Goal: Task Accomplishment & Management: Complete application form

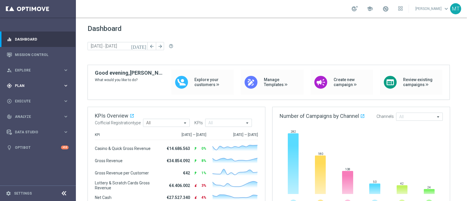
click at [18, 89] on div "gps_fixed Plan keyboard_arrow_right" at bounding box center [37, 85] width 75 height 15
click at [25, 97] on link "Target Groups" at bounding box center [38, 97] width 46 height 5
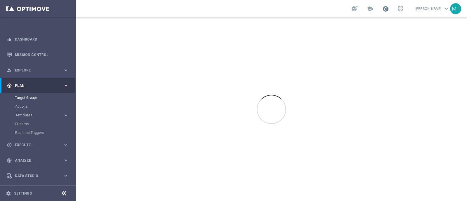
click at [389, 8] on span at bounding box center [385, 9] width 6 height 6
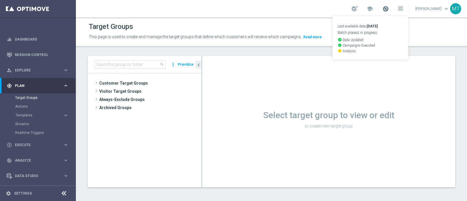
click at [389, 8] on span at bounding box center [385, 9] width 6 height 6
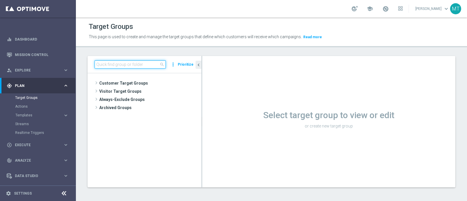
click at [130, 65] on input at bounding box center [130, 64] width 71 height 8
paste input "Talent 1st betting mpp lm ggr casino l3m > 0"
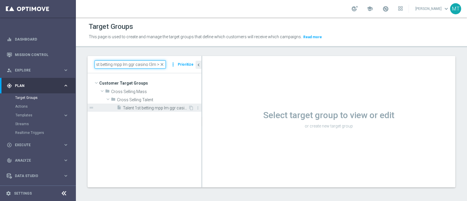
type input "Talent 1st betting mpp lm ggr casino l3m > 0"
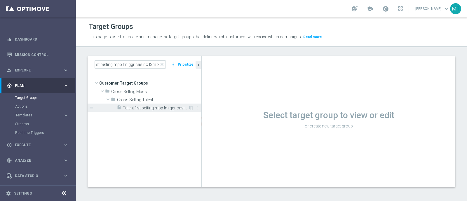
click at [147, 104] on div "insert_drive_file Talent 1st betting mpp lm ggr casino l3m > 0" at bounding box center [152, 108] width 71 height 8
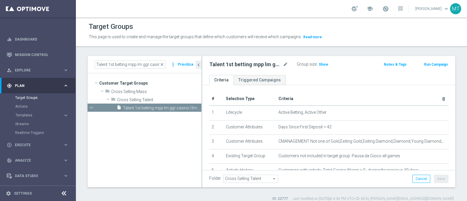
click at [389, 10] on link at bounding box center [386, 8] width 8 height 9
click at [395, 10] on div "school Last available data: 17 Sep 2025 Batch process in progress check_circle …" at bounding box center [377, 9] width 51 height 10
click at [395, 10] on div "school" at bounding box center [377, 9] width 51 height 10
click at [389, 11] on span at bounding box center [385, 9] width 6 height 6
click at [316, 56] on div "Talent 1st betting mpp lm ggr casino l3m > 0 mode_edit Group size : Show Notes …" at bounding box center [328, 65] width 253 height 19
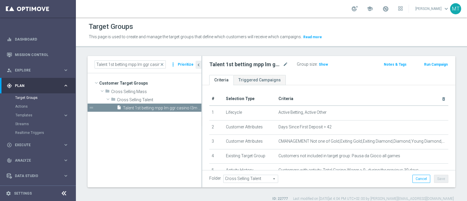
click at [427, 62] on button "Run Campaign" at bounding box center [435, 64] width 25 height 6
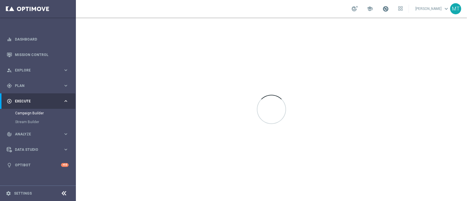
click at [389, 7] on span at bounding box center [385, 9] width 6 height 6
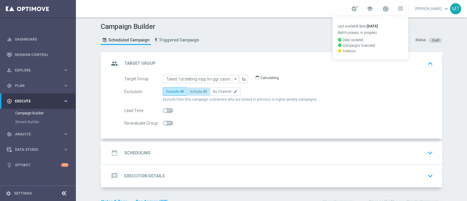
click at [193, 90] on span "Include All" at bounding box center [198, 92] width 17 height 4
click at [193, 91] on input "Include All" at bounding box center [192, 93] width 4 height 4
radio input "true"
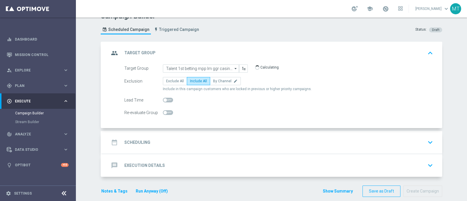
scroll to position [11, 0]
click at [164, 99] on span at bounding box center [168, 99] width 10 height 5
click at [164, 99] on input "checkbox" at bounding box center [168, 99] width 10 height 5
checkbox input "true"
click at [221, 100] on input "1" at bounding box center [228, 100] width 15 height 8
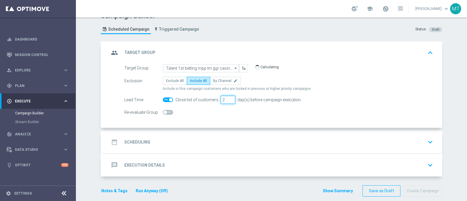
type input "2"
click at [207, 131] on div "date_range Scheduling keyboard_arrow_down" at bounding box center [272, 142] width 340 height 23
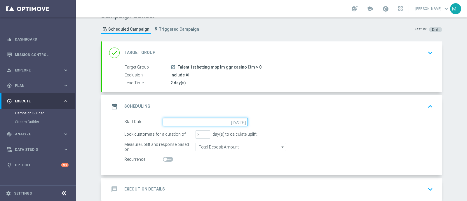
click at [196, 123] on input at bounding box center [205, 122] width 85 height 8
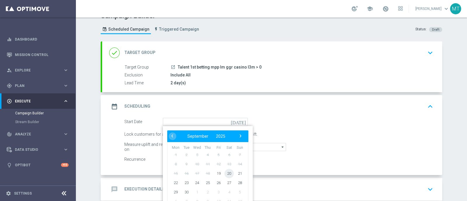
click at [226, 172] on span "20" at bounding box center [228, 173] width 9 height 9
type input "20 Sep 2025"
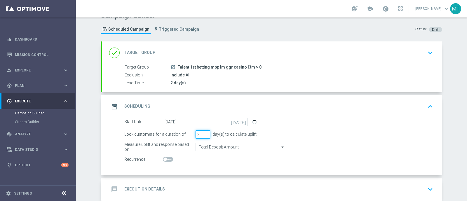
click at [204, 136] on input "3" at bounding box center [202, 134] width 15 height 8
click at [202, 135] on input "2" at bounding box center [202, 134] width 15 height 8
type input "1"
click at [202, 135] on input "1" at bounding box center [202, 134] width 15 height 8
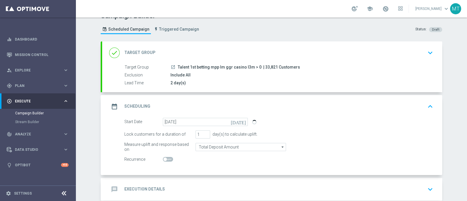
click at [294, 64] on div "launch Talent 1st betting mpp lm ggr casino l3m > 0 | 33,821 Customers" at bounding box center [300, 67] width 260 height 6
click at [426, 57] on button "keyboard_arrow_down" at bounding box center [430, 52] width 10 height 11
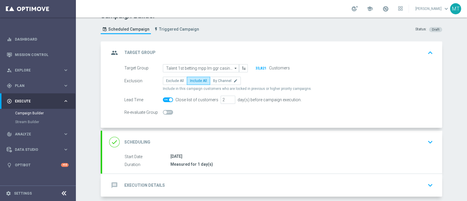
click at [426, 57] on button "keyboard_arrow_up" at bounding box center [430, 52] width 10 height 11
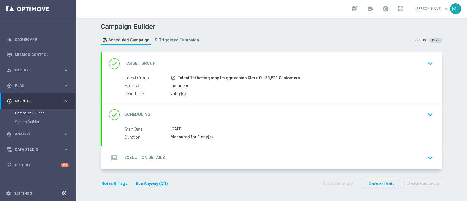
scroll to position [0, 0]
click at [230, 135] on div "Measured for 1 day(s)" at bounding box center [300, 137] width 260 height 6
click at [349, 122] on div "done Scheduling keyboard_arrow_down" at bounding box center [272, 114] width 340 height 23
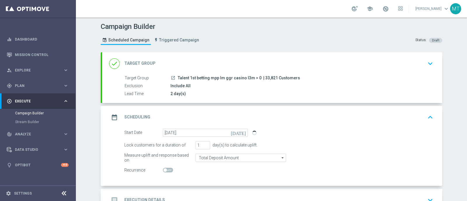
click at [283, 113] on div "date_range Scheduling keyboard_arrow_up" at bounding box center [272, 117] width 326 height 11
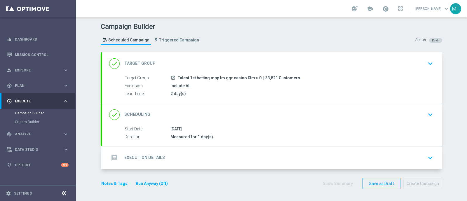
click at [215, 155] on div "message Execution Details keyboard_arrow_down" at bounding box center [272, 157] width 326 height 11
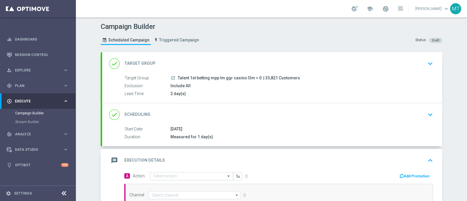
click at [175, 174] on input "text" at bounding box center [185, 176] width 65 height 5
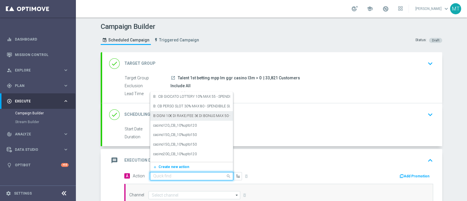
paste input "ogni 25€ ricaricati ricevi 2€ Slot, fino a 10€"
type input "ogni 25€ ricaricati ricevi 2€ Slot, fino a 10€"
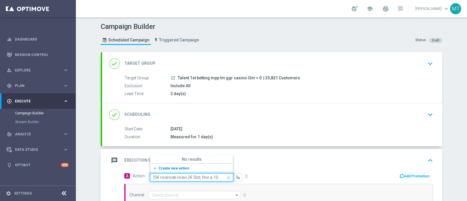
click at [184, 166] on button "add_new Create new action" at bounding box center [190, 168] width 81 height 7
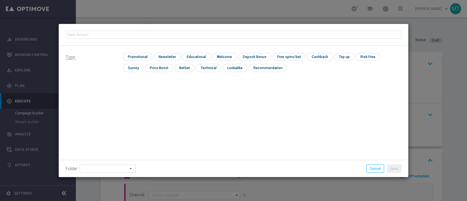
type input "ogni 25€ ricaricati ricevi 2€ Slot, fino a 10€"
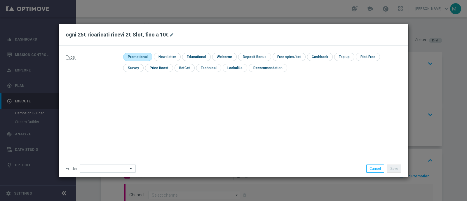
click at [141, 60] on input "checkbox" at bounding box center [137, 57] width 28 height 8
checkbox input "true"
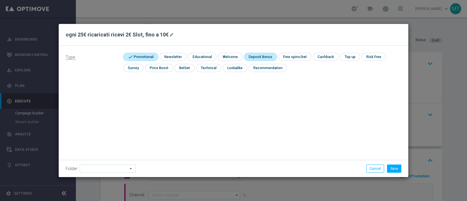
click at [250, 59] on input "checkbox" at bounding box center [259, 57] width 31 height 8
checkbox input "true"
click at [397, 166] on button "Save" at bounding box center [394, 169] width 14 height 8
click at [395, 169] on button "Save" at bounding box center [394, 169] width 14 height 8
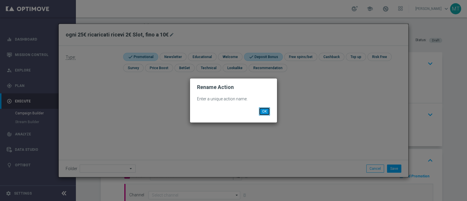
click at [267, 114] on button "OK" at bounding box center [264, 111] width 11 height 8
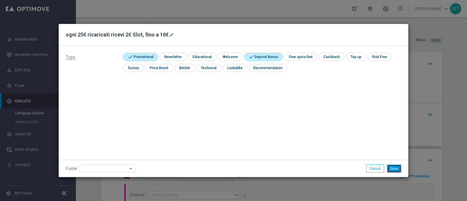
click at [397, 170] on button "Save" at bounding box center [394, 169] width 14 height 8
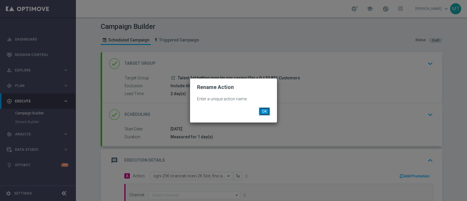
click at [265, 111] on button "OK" at bounding box center [264, 111] width 11 height 8
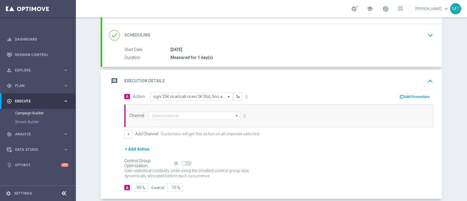
scroll to position [83, 0]
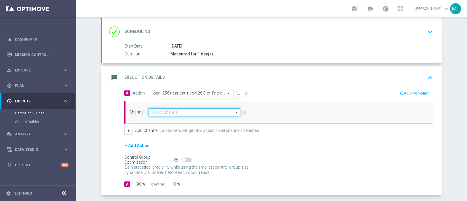
click at [194, 113] on input at bounding box center [195, 112] width 92 height 8
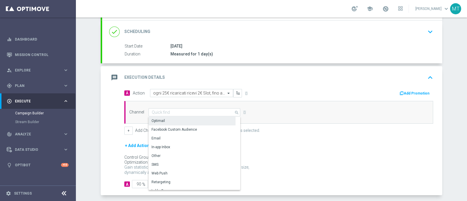
click at [178, 120] on div "Optimail" at bounding box center [192, 121] width 87 height 8
type input "Optimail"
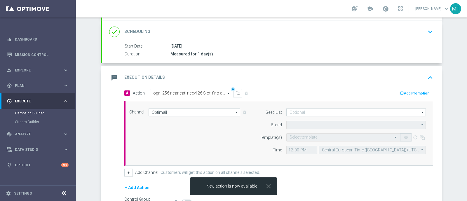
type input "Sisal Marketing"
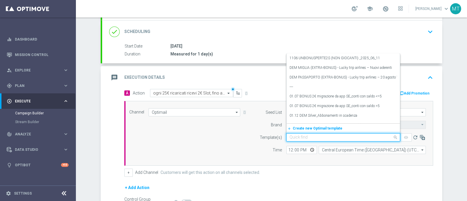
drag, startPoint x: 310, startPoint y: 140, endPoint x: 301, endPoint y: 137, distance: 9.7
click at [301, 137] on input "text" at bounding box center [337, 137] width 96 height 5
paste input "RICASLOT2009 - 2025-09-20"
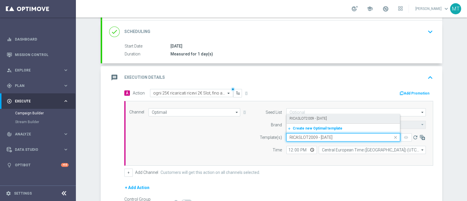
click at [296, 119] on label "RICASLOT2009 - 2025-09-20" at bounding box center [307, 118] width 37 height 5
type input "RICASLOT2009 - 2025-09-20"
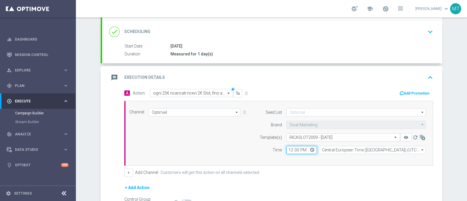
click at [287, 149] on input "12:00" at bounding box center [301, 150] width 31 height 8
type input "11:00"
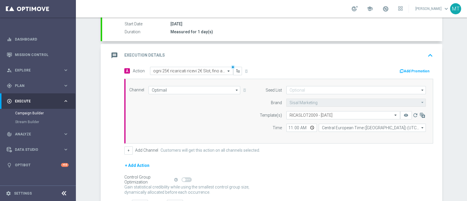
click at [421, 70] on button "Add Promotion" at bounding box center [415, 71] width 32 height 6
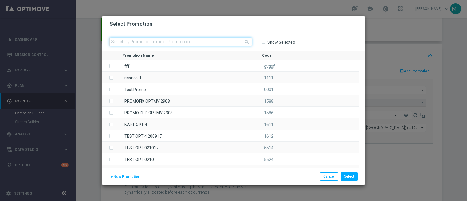
click at [184, 39] on input "text" at bounding box center [180, 42] width 142 height 8
paste input "335091"
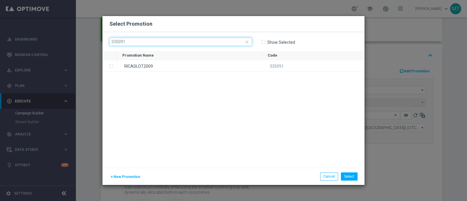
type input "335091"
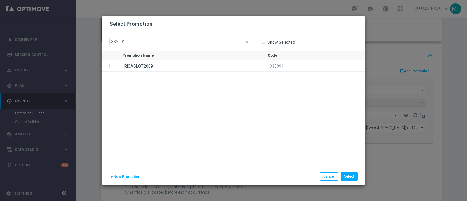
click at [188, 71] on div "RICASLOT2009" at bounding box center [189, 65] width 145 height 11
click at [350, 174] on button "Select" at bounding box center [349, 176] width 17 height 8
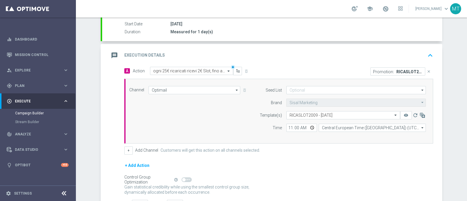
scroll to position [149, 0]
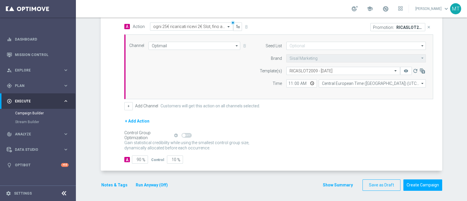
click at [102, 184] on button "Notes & Tags" at bounding box center [114, 184] width 27 height 7
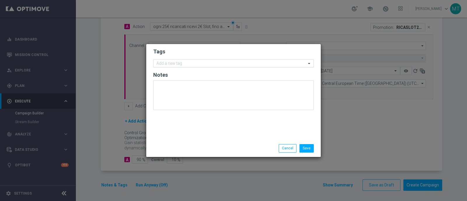
click at [178, 62] on input "text" at bounding box center [231, 63] width 150 height 5
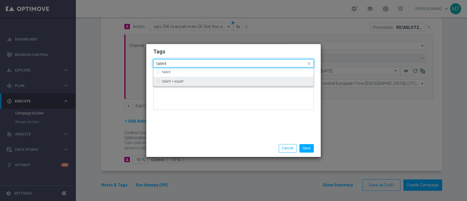
click at [157, 81] on div "talent + expert" at bounding box center [233, 81] width 154 height 9
type input "talent"
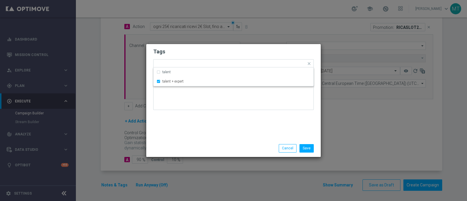
click at [194, 113] on div at bounding box center [233, 97] width 160 height 34
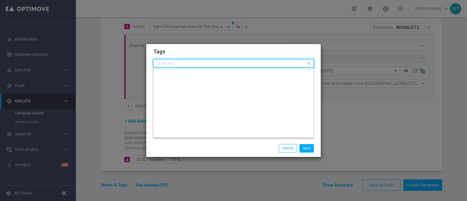
click at [198, 63] on input "text" at bounding box center [231, 63] width 150 height 5
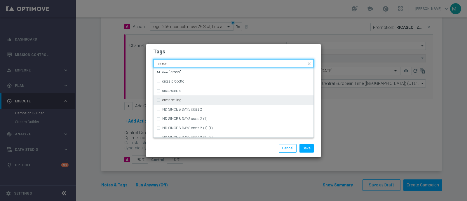
click at [186, 100] on div "cross-selling" at bounding box center [236, 100] width 148 height 4
type input "cross"
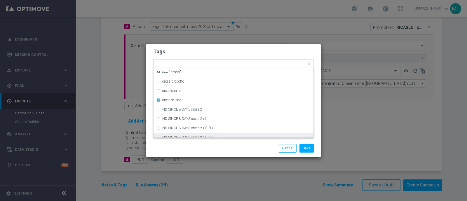
click at [186, 148] on div "Save Cancel" at bounding box center [233, 148] width 169 height 8
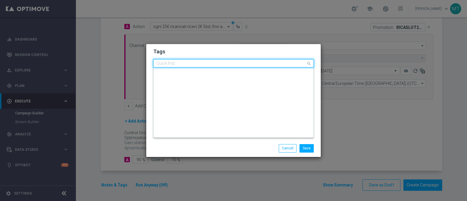
click at [235, 64] on input "text" at bounding box center [231, 63] width 150 height 5
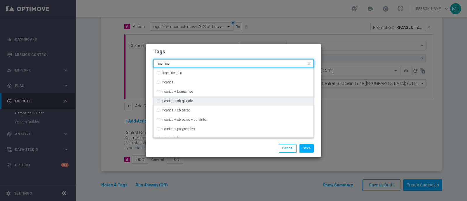
scroll to position [167, 0]
click at [178, 104] on div "ricarica" at bounding box center [233, 101] width 154 height 9
type input "ricarica"
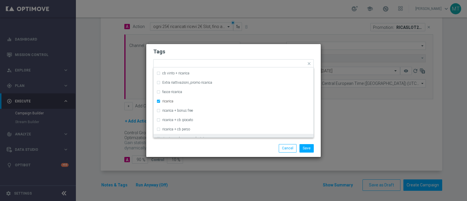
click at [193, 139] on div "Tags Quick find × talent + expert × cross-selling × ricarica cb ricarica + cb g…" at bounding box center [233, 92] width 174 height 96
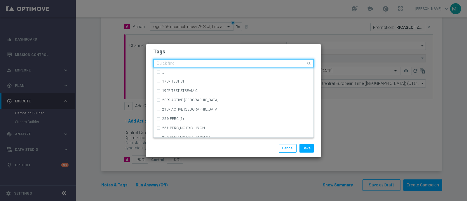
click at [257, 67] on div "Quick find × talent + expert × cross-selling × ricarica" at bounding box center [233, 63] width 160 height 8
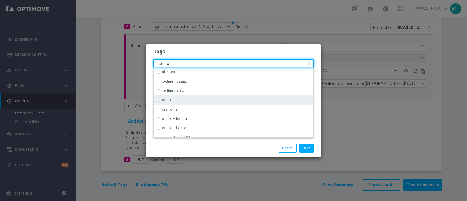
click at [236, 100] on div "casino" at bounding box center [236, 100] width 148 height 4
type input "casino"
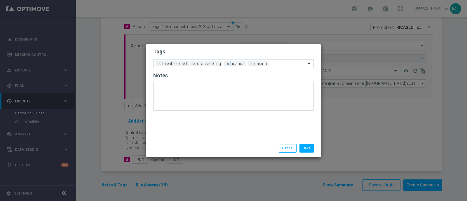
click at [238, 144] on div "Save Cancel" at bounding box center [261, 148] width 113 height 8
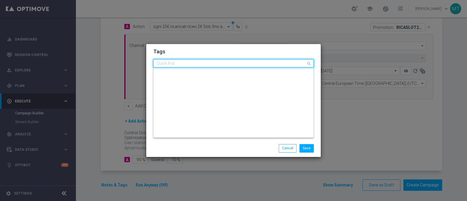
click at [275, 66] on input "text" at bounding box center [231, 63] width 150 height 5
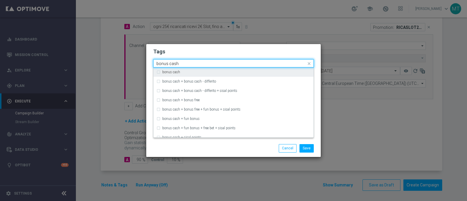
click at [277, 73] on div "bonus cash" at bounding box center [236, 72] width 148 height 4
type input "bonus cash"
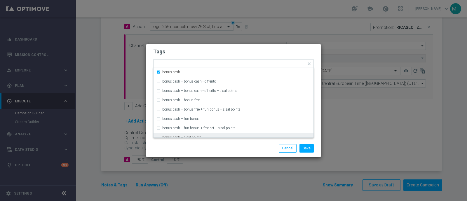
click at [253, 139] on div "Tags Quick find × talent + expert × cross-selling × ricarica × casino × bonus c…" at bounding box center [233, 92] width 174 height 96
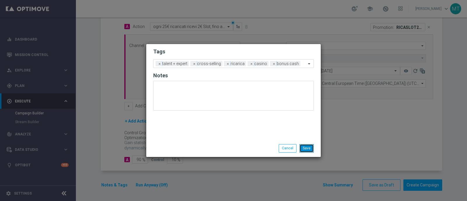
click at [303, 146] on button "Save" at bounding box center [306, 148] width 14 height 8
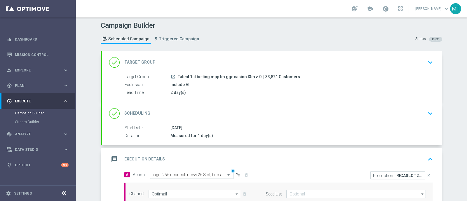
scroll to position [1, 0]
click at [288, 165] on div "message Execution Details keyboard_arrow_up" at bounding box center [272, 160] width 340 height 23
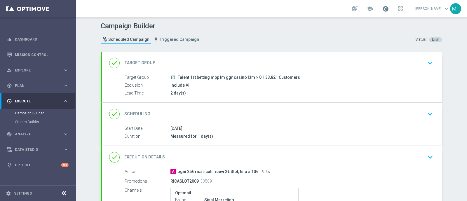
click at [389, 8] on span at bounding box center [385, 9] width 6 height 6
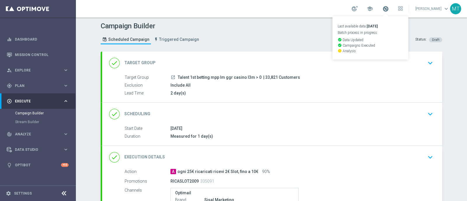
click at [389, 7] on span at bounding box center [385, 9] width 6 height 6
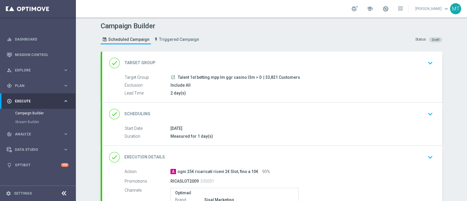
click at [315, 77] on div "launch Talent 1st betting mpp lm ggr casino l3m > 0 | 33,821 Customers" at bounding box center [300, 77] width 260 height 6
click at [253, 81] on div "Target Group launch Talent 1st betting mpp lm ggr casino l3m > 0 | 33,821 Custo…" at bounding box center [272, 85] width 340 height 22
click at [426, 59] on icon "keyboard_arrow_down" at bounding box center [430, 63] width 9 height 9
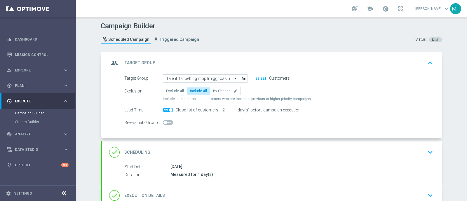
scroll to position [18, 0]
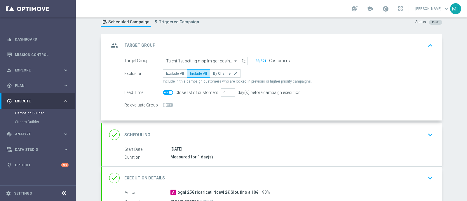
click at [203, 135] on div "done Scheduling keyboard_arrow_down" at bounding box center [272, 134] width 326 height 11
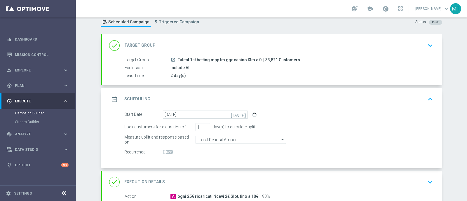
scroll to position [55, 0]
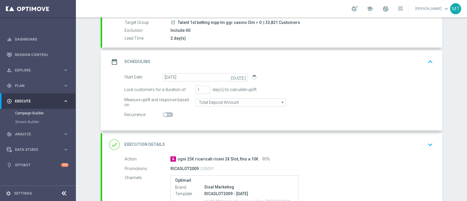
click at [228, 106] on form "Start Date 20 Sep 2025 today Lock customers for a duration of 1 day(s) to calcu…" at bounding box center [278, 96] width 309 height 46
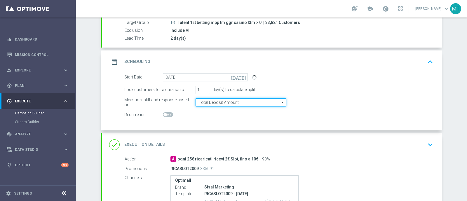
click at [221, 98] on input "Total Deposit Amount" at bounding box center [240, 102] width 90 height 8
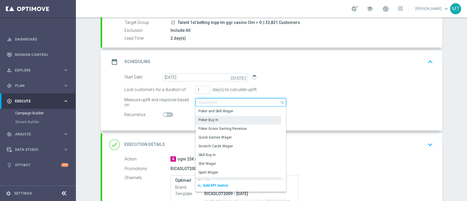
scroll to position [0, 0]
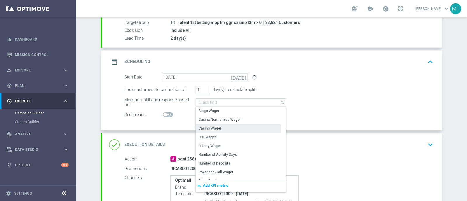
click at [209, 128] on div "Casino Wager" at bounding box center [209, 128] width 23 height 5
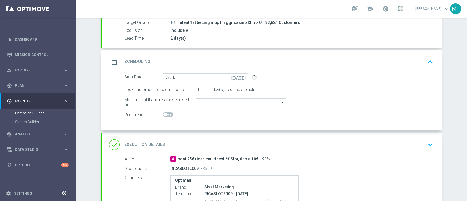
type input "Casino Wager"
click at [323, 112] on div "Recurrence" at bounding box center [278, 115] width 317 height 8
click at [426, 63] on icon "keyboard_arrow_up" at bounding box center [430, 61] width 9 height 9
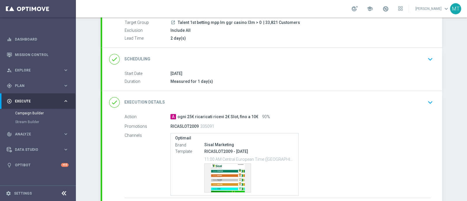
scroll to position [99, 0]
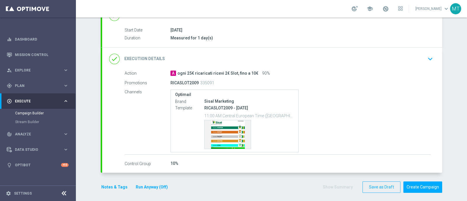
click at [304, 60] on div "done Execution Details keyboard_arrow_down" at bounding box center [272, 58] width 326 height 11
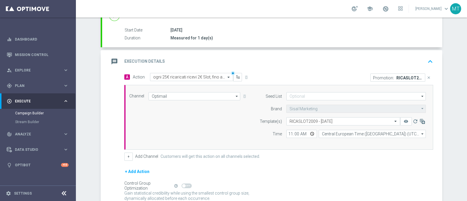
click at [261, 65] on div "message Execution Details keyboard_arrow_up" at bounding box center [272, 61] width 326 height 11
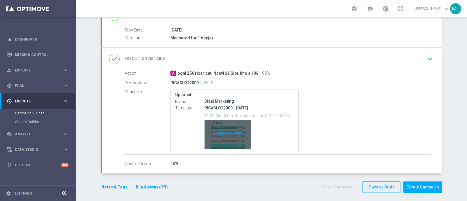
click at [212, 133] on div "Template preview" at bounding box center [228, 134] width 46 height 29
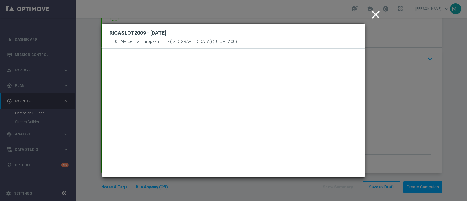
click at [376, 20] on icon "close" at bounding box center [375, 14] width 15 height 15
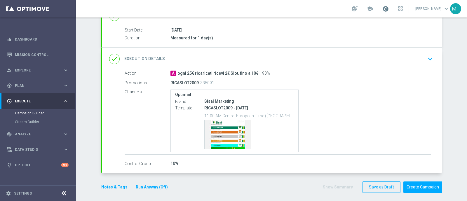
click at [388, 10] on span at bounding box center [385, 9] width 6 height 6
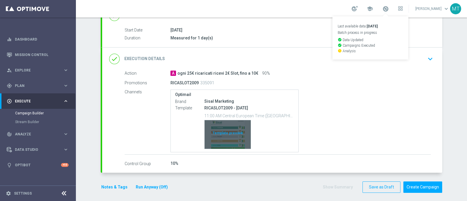
click at [235, 128] on div "Template preview" at bounding box center [228, 134] width 46 height 29
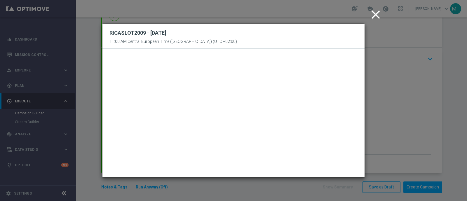
click at [376, 11] on icon "close" at bounding box center [375, 14] width 15 height 15
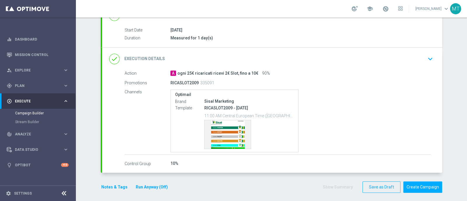
scroll to position [101, 0]
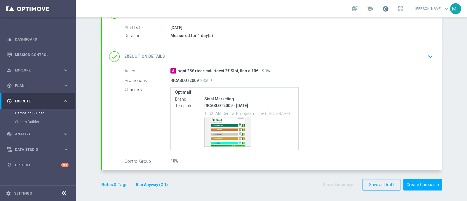
click at [389, 8] on span at bounding box center [385, 9] width 6 height 6
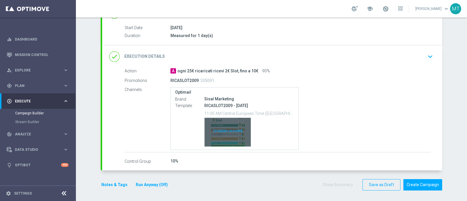
click at [219, 136] on div "Template preview" at bounding box center [228, 132] width 46 height 29
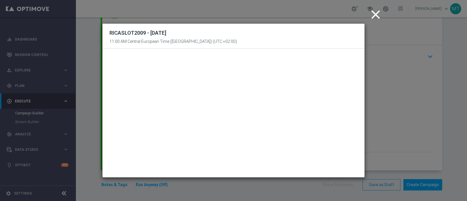
click at [371, 18] on icon "close" at bounding box center [375, 14] width 15 height 15
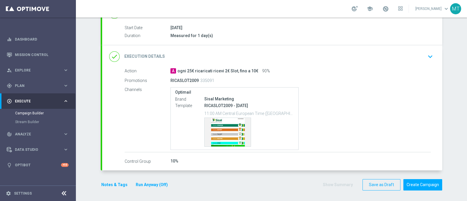
click at [381, 53] on div "done Execution Details keyboard_arrow_down" at bounding box center [272, 56] width 326 height 11
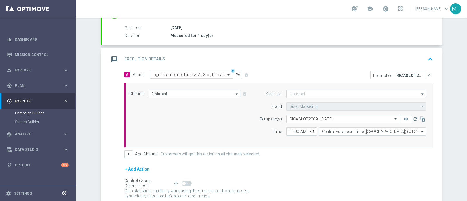
scroll to position [149, 0]
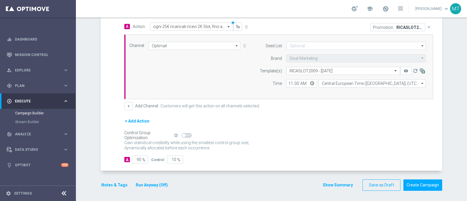
click at [151, 182] on button "Run Anyway (Off)" at bounding box center [151, 184] width 33 height 7
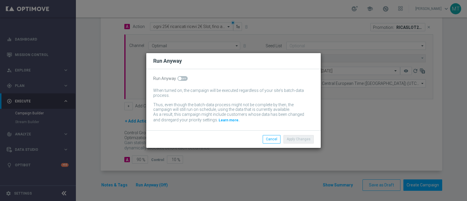
click at [178, 77] on span at bounding box center [180, 79] width 4 height 4
click at [178, 77] on input "checkbox" at bounding box center [182, 78] width 10 height 5
checkbox input "true"
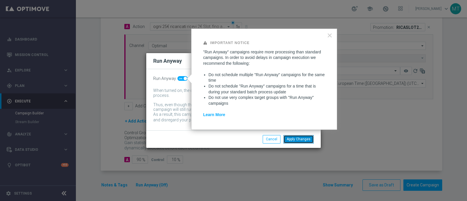
click at [309, 139] on button "Apply Changes" at bounding box center [298, 139] width 30 height 8
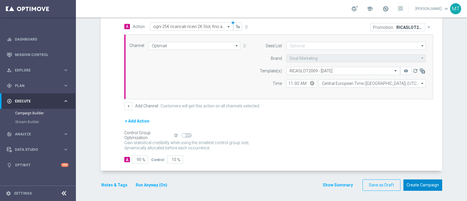
click at [413, 182] on button "Create Campaign" at bounding box center [422, 184] width 39 height 11
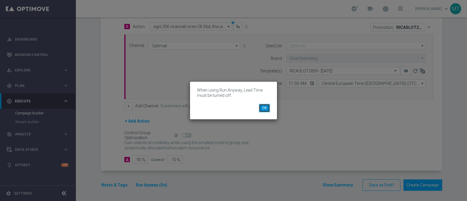
click at [265, 109] on button "OK" at bounding box center [264, 108] width 11 height 8
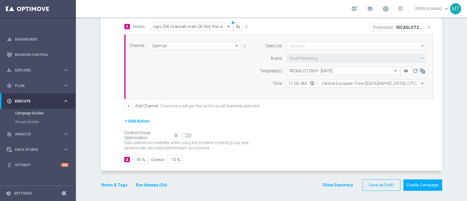
click at [156, 181] on button "Run Anyway (On)" at bounding box center [151, 184] width 33 height 7
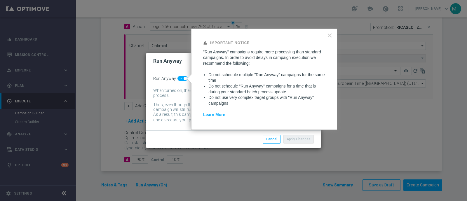
click at [181, 80] on span at bounding box center [182, 78] width 10 height 5
click at [181, 80] on input "checkbox" at bounding box center [182, 78] width 10 height 5
checkbox input "false"
click at [298, 137] on button "Apply Changes" at bounding box center [298, 139] width 30 height 8
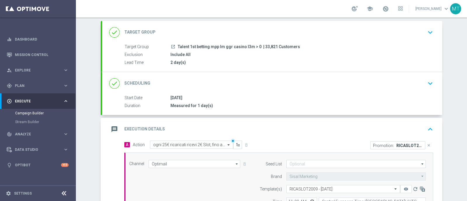
scroll to position [26, 0]
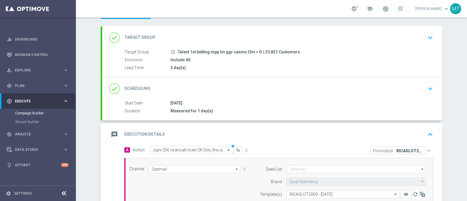
click at [211, 70] on div "Lead Time 2 day(s)" at bounding box center [278, 68] width 306 height 6
click at [416, 35] on div "done Target Group keyboard_arrow_down" at bounding box center [272, 37] width 326 height 11
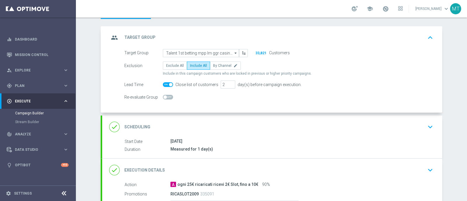
click at [400, 37] on div "group Target Group keyboard_arrow_up" at bounding box center [272, 37] width 326 height 11
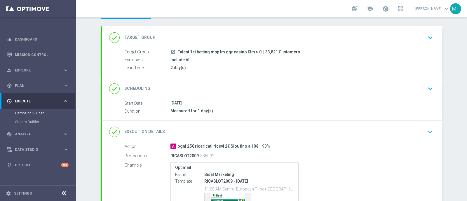
scroll to position [101, 0]
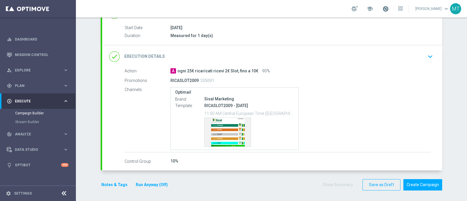
click at [389, 6] on span at bounding box center [385, 9] width 6 height 6
click at [416, 182] on button "Create Campaign" at bounding box center [422, 184] width 39 height 11
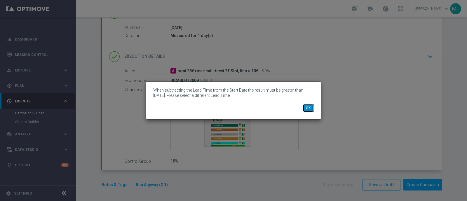
click at [308, 109] on button "OK" at bounding box center [308, 108] width 11 height 8
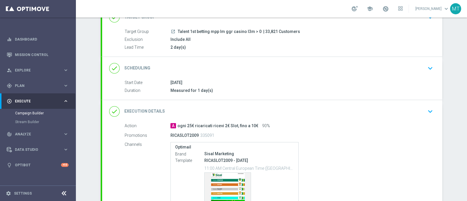
scroll to position [47, 0]
click at [389, 9] on span at bounding box center [385, 9] width 6 height 6
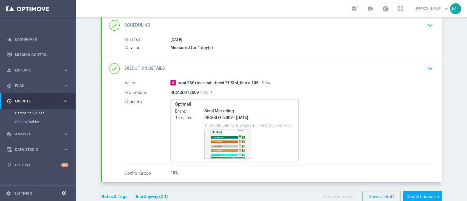
scroll to position [97, 0]
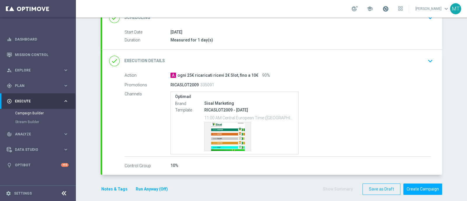
click at [389, 6] on span at bounding box center [385, 9] width 6 height 6
click at [248, 59] on div "done Execution Details keyboard_arrow_down" at bounding box center [272, 60] width 326 height 11
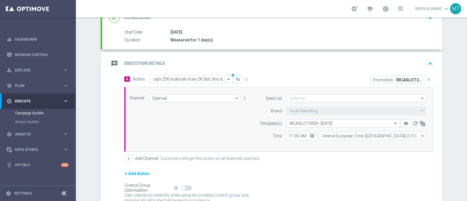
click at [248, 59] on div "message Execution Details keyboard_arrow_up" at bounding box center [272, 63] width 326 height 11
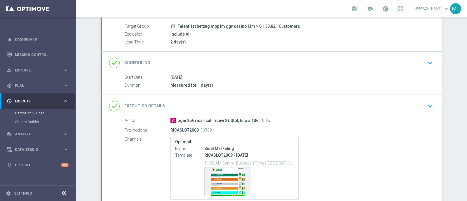
scroll to position [49, 0]
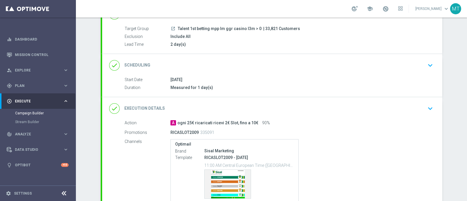
click at [237, 46] on div "2 day(s)" at bounding box center [300, 44] width 260 height 6
click at [303, 36] on div "Include All" at bounding box center [300, 37] width 260 height 6
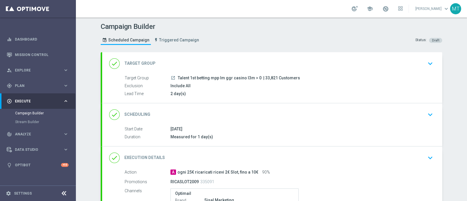
scroll to position [8, 0]
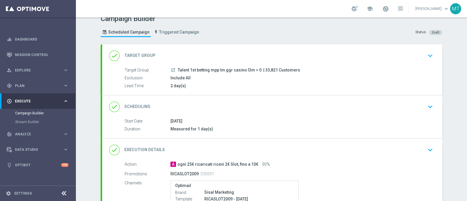
click at [246, 110] on div "done Scheduling keyboard_arrow_down" at bounding box center [272, 106] width 326 height 11
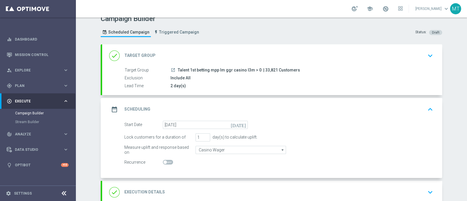
click at [231, 65] on div "done Target Group keyboard_arrow_down" at bounding box center [272, 55] width 340 height 23
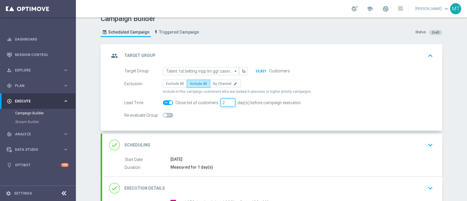
click at [227, 106] on input "2" at bounding box center [228, 103] width 15 height 8
type input "1"
click at [226, 103] on input "1" at bounding box center [228, 103] width 15 height 8
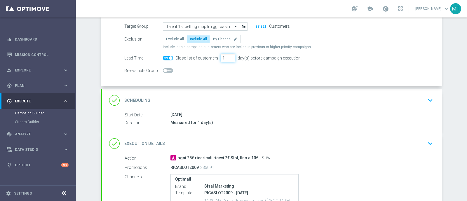
scroll to position [139, 0]
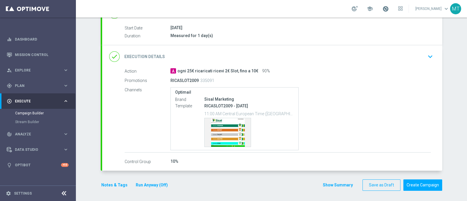
click at [389, 6] on span at bounding box center [385, 9] width 6 height 6
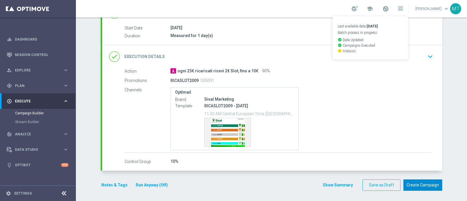
click at [409, 184] on button "Create Campaign" at bounding box center [422, 184] width 39 height 11
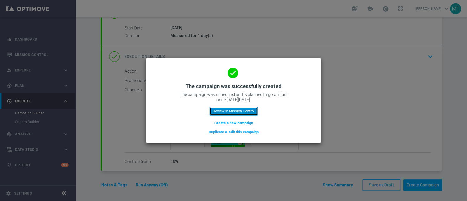
click at [230, 108] on button "Review in Mission Control" at bounding box center [233, 111] width 48 height 8
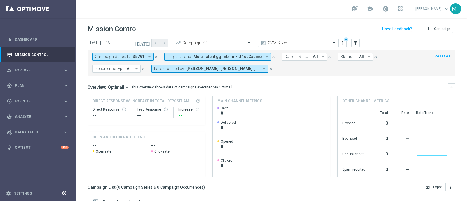
click at [157, 56] on icon "close" at bounding box center [156, 57] width 4 height 4
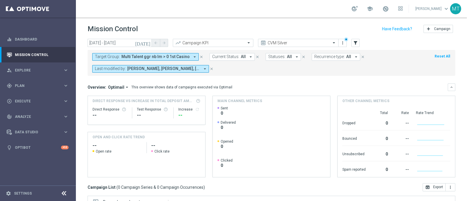
click at [162, 59] on span "Multi Talent ggr nb lm > 0 1st Casino" at bounding box center [155, 56] width 68 height 5
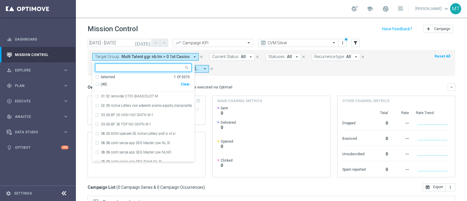
click at [108, 87] on div "(All) Clear" at bounding box center [142, 85] width 95 height 10
click at [101, 84] on span "(All)" at bounding box center [104, 84] width 6 height 5
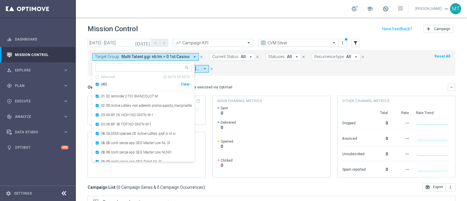
click at [97, 84] on div "(All)" at bounding box center [137, 84] width 85 height 5
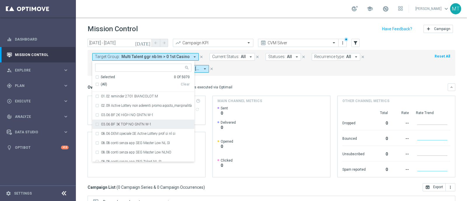
click at [240, 74] on div "Target Group: Multi Talent ggr nb lm > 0 1st Casino arrow_drop_down Selected 0 …" at bounding box center [272, 63] width 368 height 26
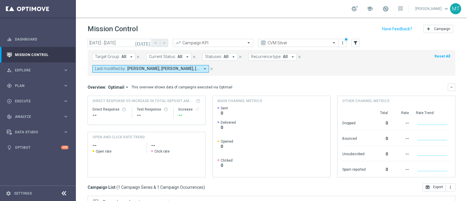
scroll to position [102, 0]
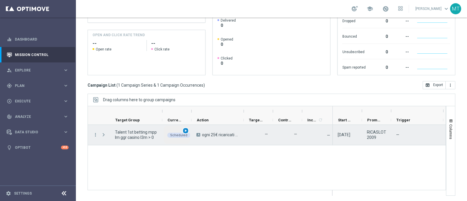
click at [184, 131] on span "play_arrow" at bounding box center [186, 131] width 4 height 4
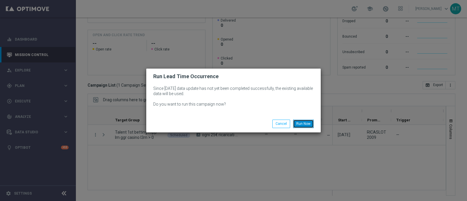
click at [302, 123] on button "Run Now" at bounding box center [303, 124] width 21 height 8
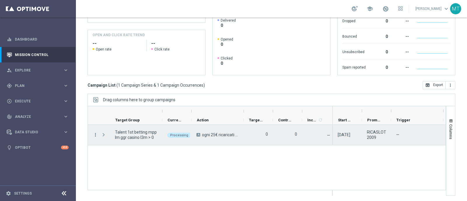
click at [98, 136] on div "more_vert" at bounding box center [93, 135] width 11 height 20
click at [96, 134] on icon "more_vert" at bounding box center [95, 134] width 5 height 5
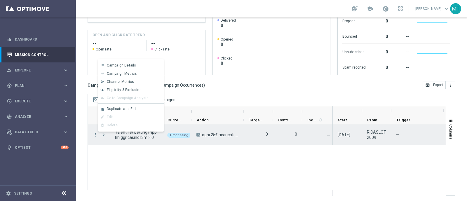
click at [102, 136] on span "Press SPACE to deselect this row." at bounding box center [103, 134] width 5 height 5
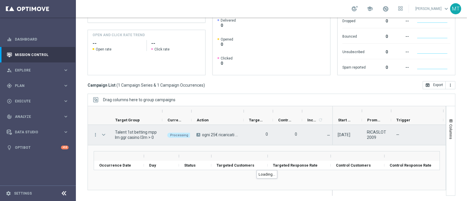
click at [102, 136] on span "Press SPACE to select this row." at bounding box center [103, 134] width 5 height 5
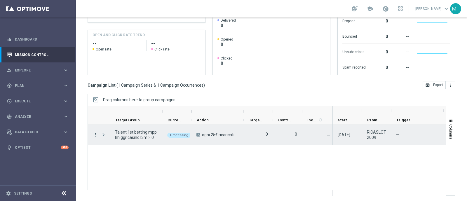
click at [94, 132] on icon "more_vert" at bounding box center [95, 134] width 5 height 5
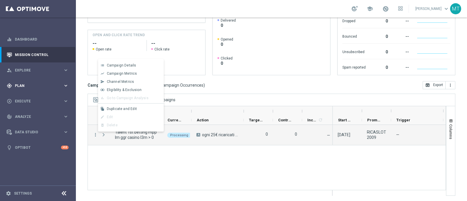
click at [31, 87] on span "Plan" at bounding box center [39, 86] width 48 height 4
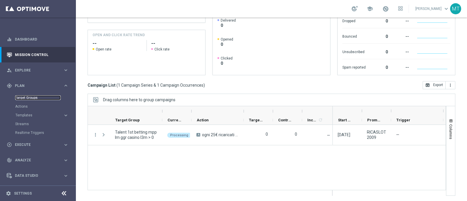
click at [32, 97] on link "Target Groups" at bounding box center [38, 97] width 46 height 5
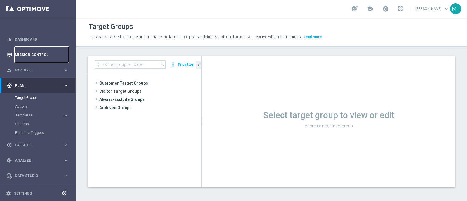
click at [29, 53] on link "Mission Control" at bounding box center [42, 54] width 54 height 15
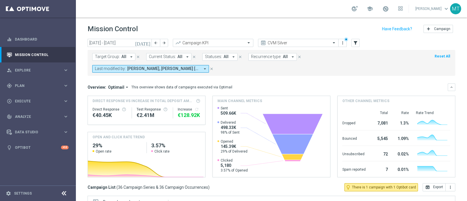
click at [147, 45] on icon "[DATE]" at bounding box center [143, 42] width 16 height 5
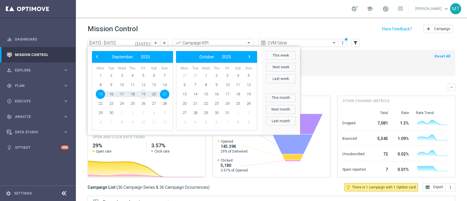
click at [141, 94] on span "19" at bounding box center [143, 94] width 9 height 9
click at [155, 91] on span "20" at bounding box center [153, 94] width 9 height 9
type input "[DATE] - [DATE]"
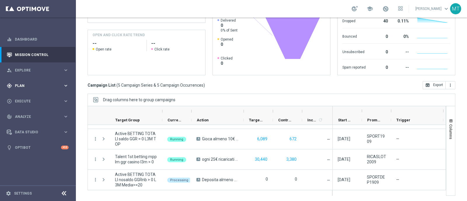
click at [28, 87] on span "Plan" at bounding box center [39, 86] width 48 height 4
click at [33, 97] on link "Target Groups" at bounding box center [38, 97] width 46 height 5
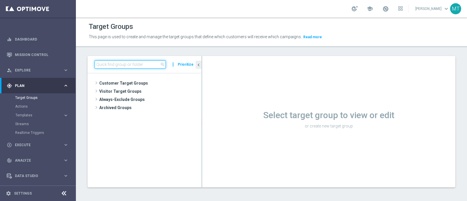
click at [115, 65] on input at bounding box center [130, 64] width 71 height 8
paste input "Talent 1st lotteries & other mpp lm"
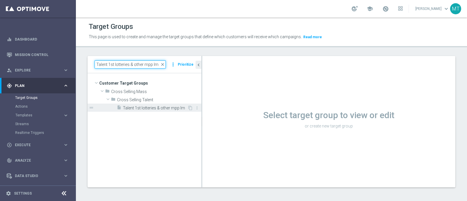
type input "Talent 1st lotteries & other mpp lm"
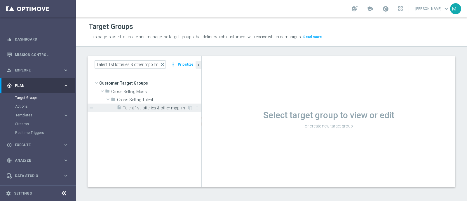
click at [150, 107] on span "Talent 1st lotteries & other mpp lm" at bounding box center [155, 108] width 64 height 5
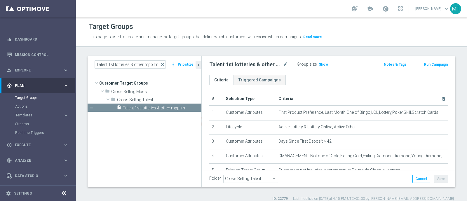
click at [423, 62] on button "Run Campaign" at bounding box center [435, 64] width 25 height 6
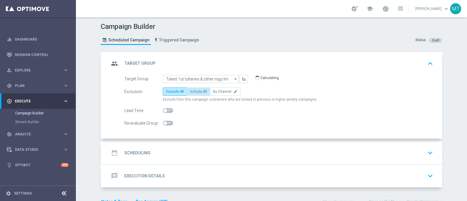
click at [193, 91] on span "Include All" at bounding box center [198, 92] width 17 height 4
click at [193, 91] on input "Include All" at bounding box center [192, 93] width 4 height 4
radio input "true"
click at [167, 110] on span at bounding box center [168, 110] width 10 height 5
click at [167, 110] on input "checkbox" at bounding box center [168, 110] width 10 height 5
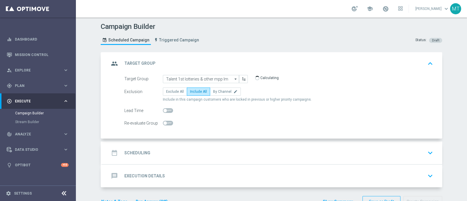
checkbox input "true"
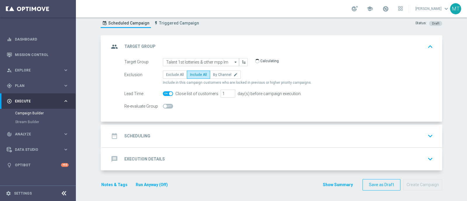
click at [219, 127] on div "date_range Scheduling keyboard_arrow_down" at bounding box center [272, 136] width 340 height 23
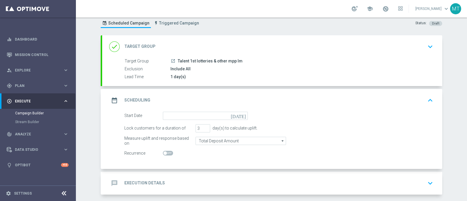
click at [193, 121] on form "Start Date today Lock customers for a duration of 3 day(s) to calculate uplift.…" at bounding box center [278, 135] width 309 height 46
click at [190, 116] on input at bounding box center [205, 116] width 85 height 8
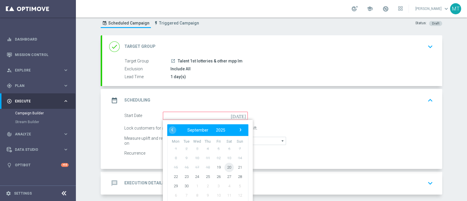
drag, startPoint x: 227, startPoint y: 162, endPoint x: 226, endPoint y: 166, distance: 4.7
drag, startPoint x: 226, startPoint y: 166, endPoint x: 270, endPoint y: 187, distance: 47.8
click at [270, 187] on div "message Execution Details keyboard_arrow_down" at bounding box center [272, 183] width 326 height 11
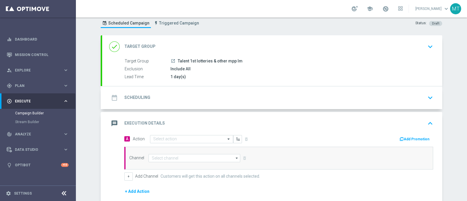
click at [194, 98] on div "date_range Scheduling keyboard_arrow_down" at bounding box center [272, 97] width 326 height 11
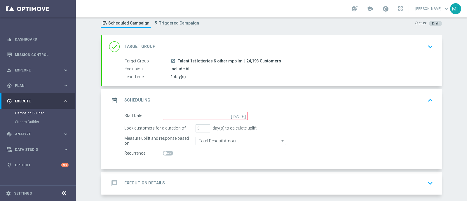
click at [239, 115] on icon "[DATE]" at bounding box center [239, 115] width 17 height 6
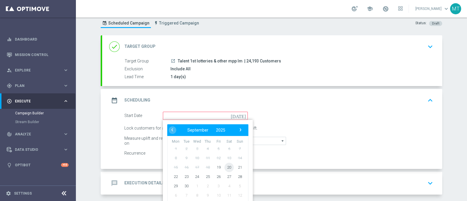
click at [224, 167] on span "20" at bounding box center [228, 167] width 9 height 9
type input "20 Sep 2025"
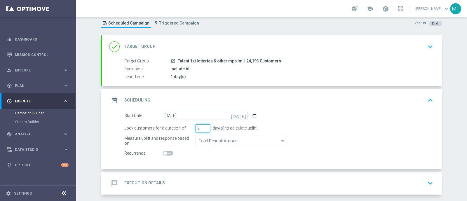
click at [202, 130] on input "2" at bounding box center [202, 128] width 15 height 8
type input "1"
click at [202, 130] on input "1" at bounding box center [202, 128] width 15 height 8
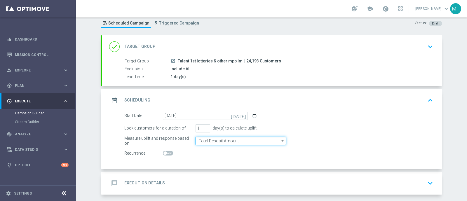
click at [222, 139] on input "Total Deposit Amount" at bounding box center [240, 141] width 90 height 8
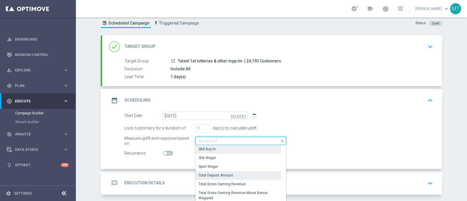
scroll to position [105, 0]
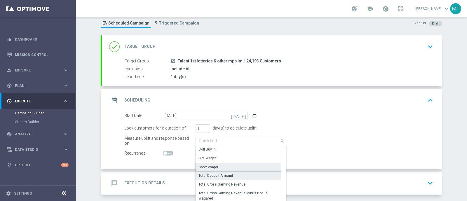
click at [212, 167] on div "Sport Wager" at bounding box center [209, 167] width 20 height 5
type input "Sport Wager"
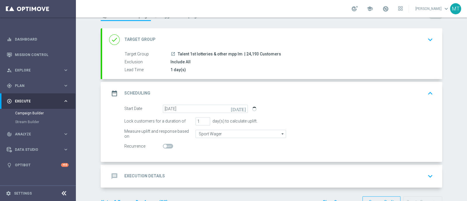
scroll to position [41, 0]
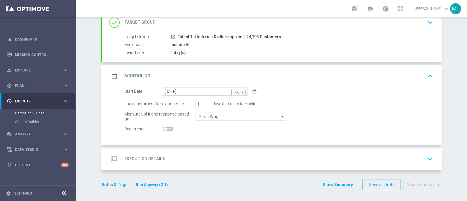
click at [162, 162] on div "message Execution Details keyboard_arrow_down" at bounding box center [272, 158] width 326 height 11
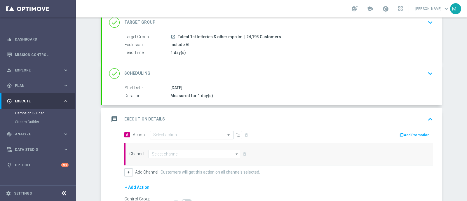
click at [176, 131] on div "Select action" at bounding box center [191, 135] width 83 height 8
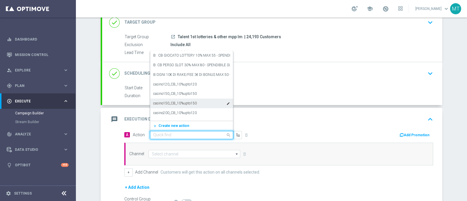
click at [163, 134] on input "text" at bounding box center [185, 135] width 65 height 5
paste input "ogni 20€ ricaricati ricevi 2€ Sport, fino a max 10€ QeL3"
type input "ogni 20€ ricaricati ricevi 2€ Sport, fino a max 10€ QeL3"
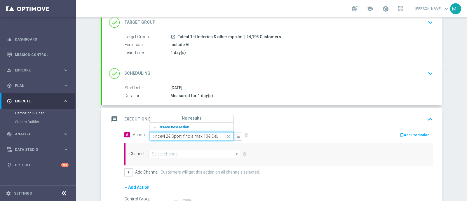
click at [165, 127] on span "Create new action" at bounding box center [173, 127] width 31 height 4
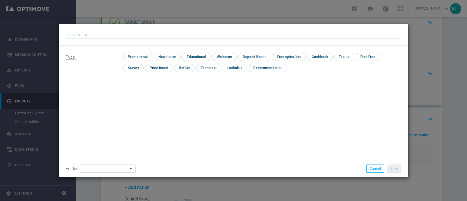
type input "ogni 20€ ricaricati ricevi 2€ Sport, fino a max 10€ QeL3"
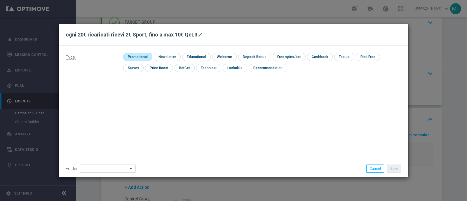
click at [135, 56] on input "checkbox" at bounding box center [137, 57] width 28 height 8
checkbox input "true"
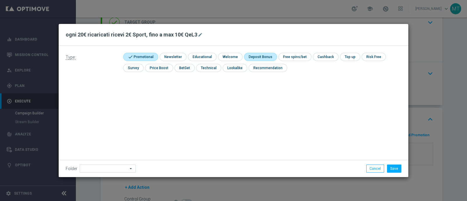
click at [268, 59] on input "checkbox" at bounding box center [259, 57] width 31 height 8
checkbox input "true"
click at [391, 167] on button "Save" at bounding box center [394, 169] width 14 height 8
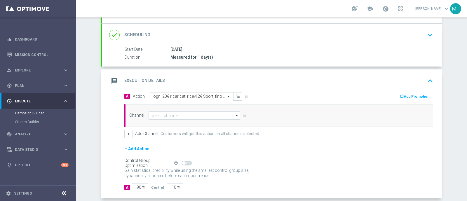
scroll to position [86, 0]
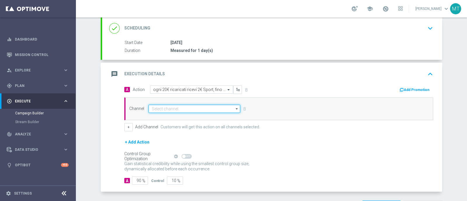
click at [196, 109] on input at bounding box center [195, 109] width 92 height 8
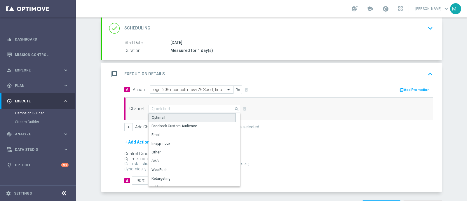
click at [188, 113] on div "Optimail" at bounding box center [192, 117] width 87 height 9
type input "Optimail"
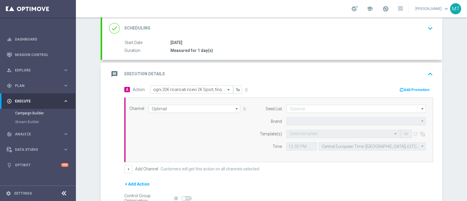
type input "Sisal Marketing"
click at [310, 134] on input "text" at bounding box center [337, 134] width 96 height 5
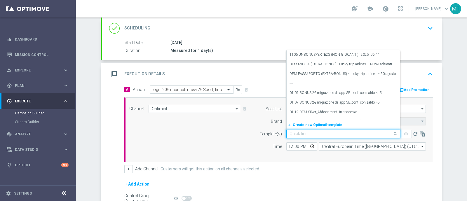
paste input "RICSPORT2009 - 2025-09-20"
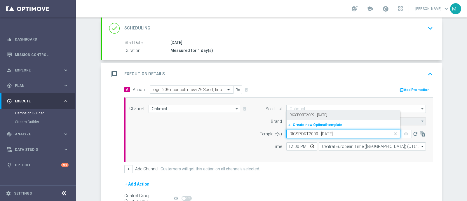
click at [297, 113] on label "RICSPORT2009 - 2025-09-20" at bounding box center [308, 115] width 38 height 5
type input "RICSPORT2009 - 2025-09-20"
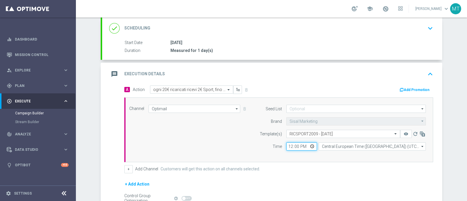
click at [288, 147] on input "12:00" at bounding box center [301, 146] width 31 height 8
type input "11:00"
click at [405, 91] on button "Add Promotion" at bounding box center [415, 90] width 32 height 6
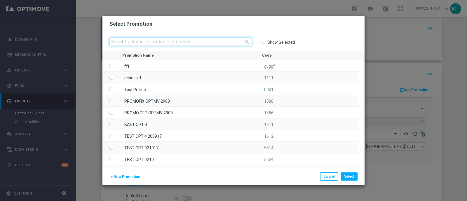
click at [223, 40] on input "text" at bounding box center [180, 42] width 142 height 8
paste input "335092"
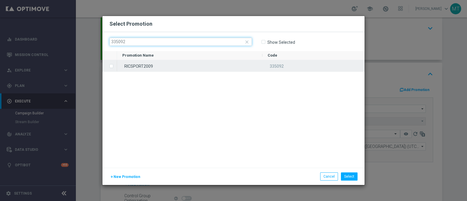
type input "335092"
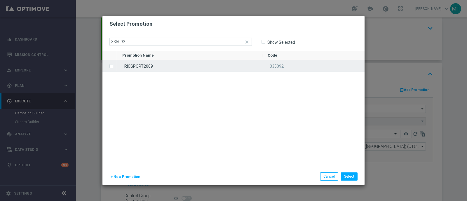
click at [216, 68] on div "RICSPORT2009" at bounding box center [189, 65] width 145 height 11
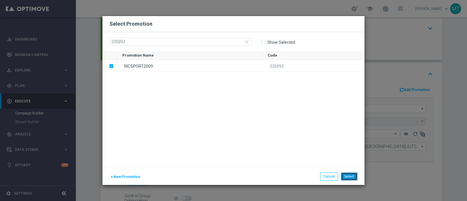
click at [352, 178] on button "Select" at bounding box center [349, 176] width 17 height 8
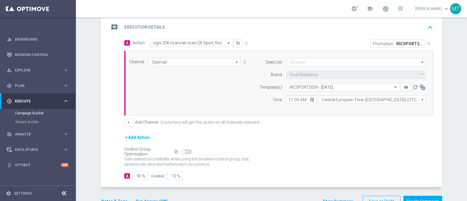
scroll to position [149, 0]
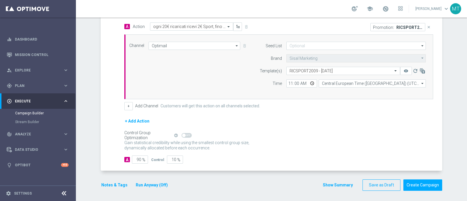
click at [118, 181] on button "Notes & Tags" at bounding box center [114, 184] width 27 height 7
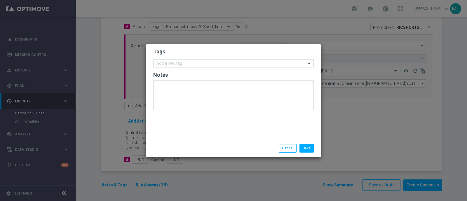
click at [183, 62] on input "text" at bounding box center [231, 63] width 150 height 5
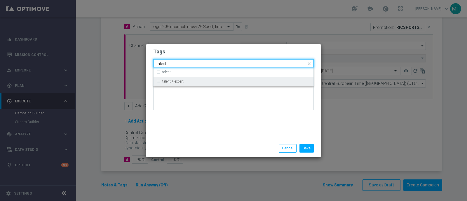
click at [183, 84] on div "talent + expert" at bounding box center [233, 81] width 154 height 9
type input "talent"
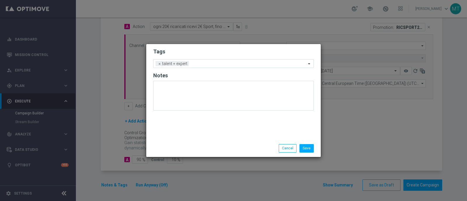
click at [187, 110] on div at bounding box center [233, 98] width 160 height 34
click at [200, 64] on input "text" at bounding box center [248, 64] width 115 height 5
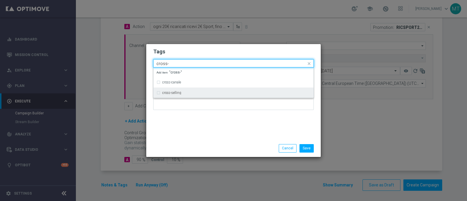
click at [196, 93] on div "cross-selling" at bounding box center [236, 93] width 148 height 4
type input "cross-"
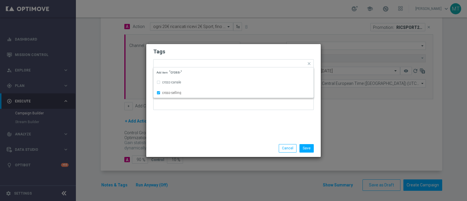
click at [200, 113] on div at bounding box center [233, 97] width 160 height 34
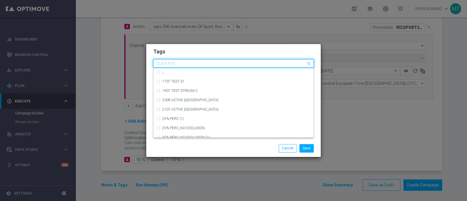
click at [230, 59] on div "Quick find × talent + expert × cross-selling" at bounding box center [233, 63] width 160 height 8
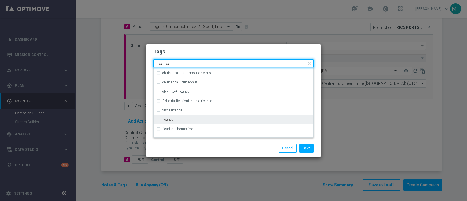
scroll to position [172, 0]
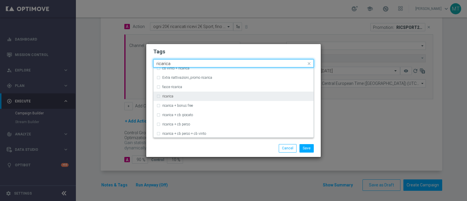
click at [207, 98] on div "ricarica" at bounding box center [236, 97] width 148 height 4
type input "ricarica"
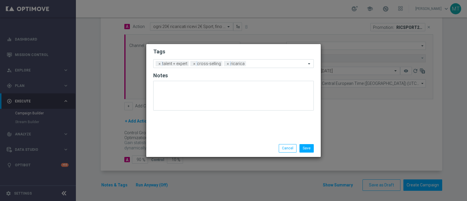
click at [211, 148] on div "Save Cancel" at bounding box center [261, 148] width 113 height 8
click at [271, 65] on input "text" at bounding box center [277, 64] width 58 height 5
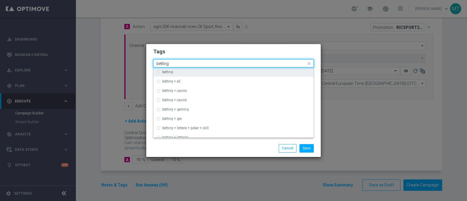
click at [271, 72] on div "betting" at bounding box center [236, 72] width 148 height 4
type input "betting"
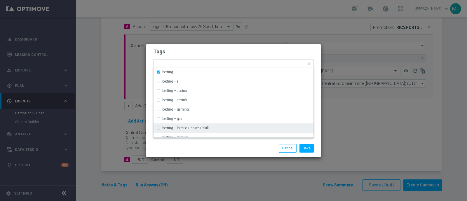
click at [248, 156] on div "Save Cancel" at bounding box center [233, 148] width 174 height 17
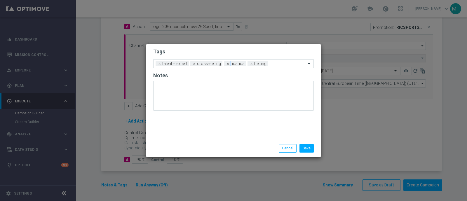
click at [272, 66] on div at bounding box center [287, 65] width 37 height 6
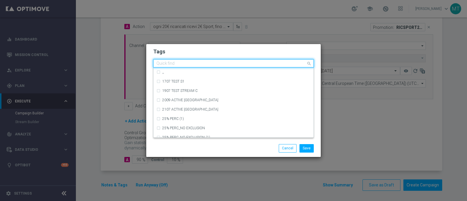
type input "n"
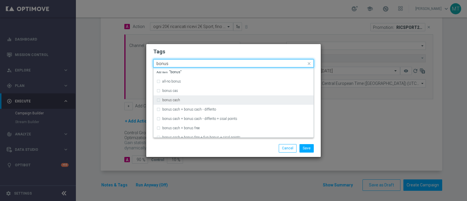
click at [253, 104] on div "bonus cash" at bounding box center [233, 99] width 154 height 9
type input "bonus"
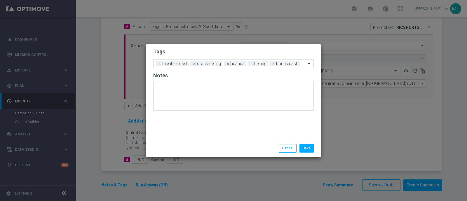
click at [250, 148] on div "Save Cancel" at bounding box center [261, 148] width 113 height 8
click at [302, 146] on button "Save" at bounding box center [306, 148] width 14 height 8
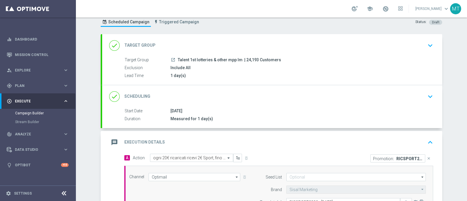
scroll to position [9, 0]
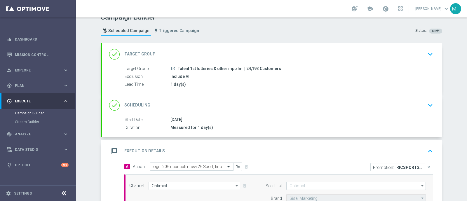
click at [247, 142] on div "message Execution Details keyboard_arrow_up" at bounding box center [272, 151] width 340 height 23
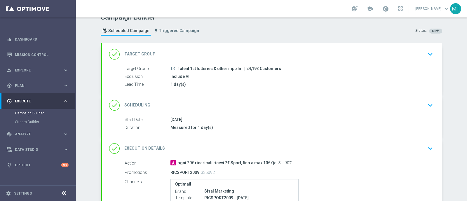
click at [231, 74] on div "Include All" at bounding box center [300, 77] width 260 height 6
click at [285, 49] on div "done Target Group keyboard_arrow_down" at bounding box center [272, 54] width 326 height 11
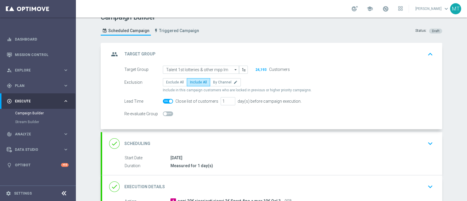
click at [284, 47] on div "group Target Group keyboard_arrow_up Target Group launch Talent 1st lotteries &…" at bounding box center [272, 86] width 340 height 87
click at [296, 56] on div "group Target Group keyboard_arrow_up" at bounding box center [272, 54] width 326 height 11
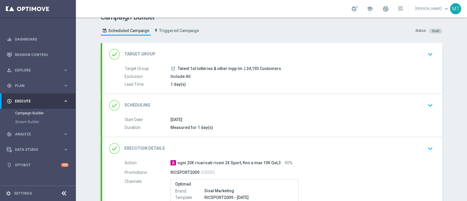
click at [228, 66] on span "Talent 1st lotteries & other mpp lm" at bounding box center [210, 68] width 65 height 5
click at [229, 62] on div "done Target Group keyboard_arrow_down" at bounding box center [272, 54] width 340 height 23
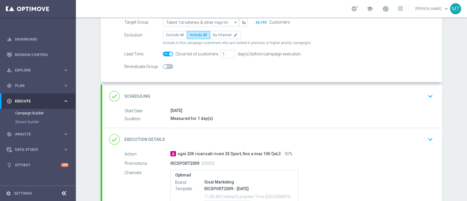
scroll to position [59, 0]
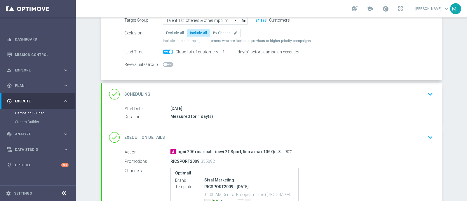
click at [247, 100] on div "done Scheduling keyboard_arrow_down" at bounding box center [272, 94] width 340 height 23
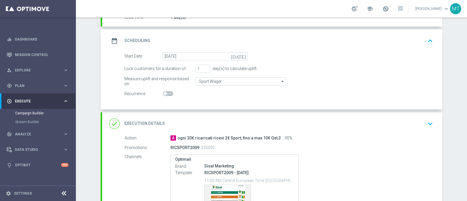
scroll to position [77, 0]
click at [255, 121] on div "done Execution Details keyboard_arrow_down" at bounding box center [272, 123] width 326 height 11
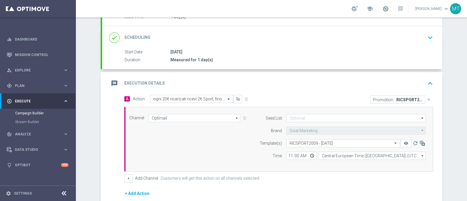
click at [228, 87] on div "message Execution Details keyboard_arrow_up" at bounding box center [272, 83] width 326 height 11
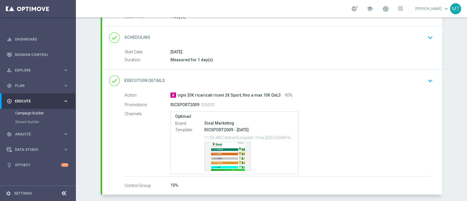
click at [254, 81] on div "done Execution Details keyboard_arrow_down" at bounding box center [272, 80] width 326 height 11
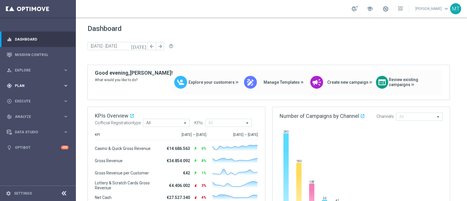
click at [18, 85] on span "Plan" at bounding box center [39, 86] width 48 height 4
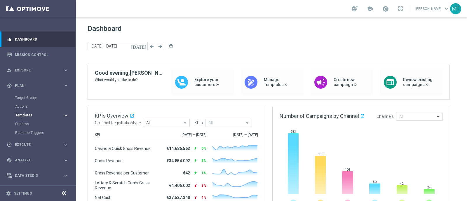
click at [22, 115] on span "Templates" at bounding box center [36, 115] width 42 height 4
click at [27, 123] on link "Optimail" at bounding box center [39, 124] width 43 height 5
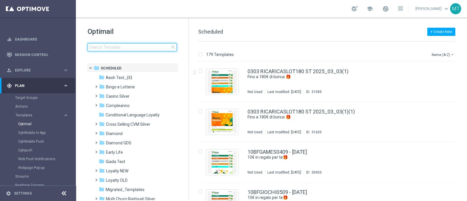
click at [150, 44] on input at bounding box center [132, 47] width 89 height 8
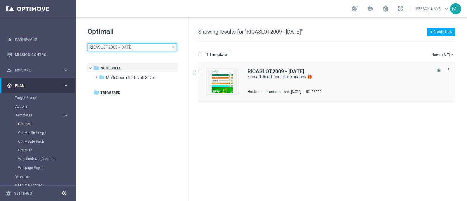
type input "RICASLOT2009 - [DATE]"
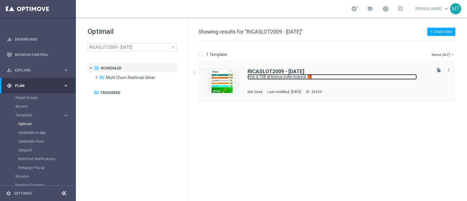
click at [276, 75] on link "Fino a 10€ di bonus sulla ricarica 🎁" at bounding box center [331, 77] width 169 height 6
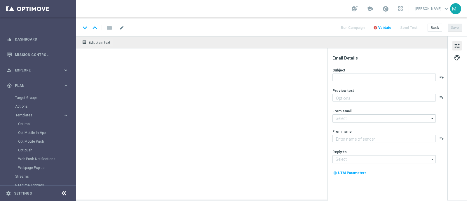
type textarea "Scopri la nuova promozione 🎯"
type input "newsletter@comunicazioni.sisal.it"
type textarea "Sisal"
type input "info@sisal.it"
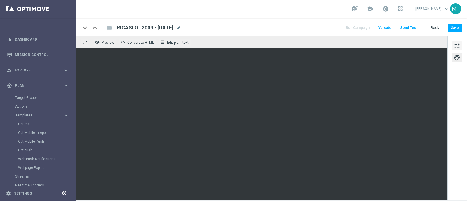
click at [460, 44] on button "tune" at bounding box center [456, 45] width 9 height 9
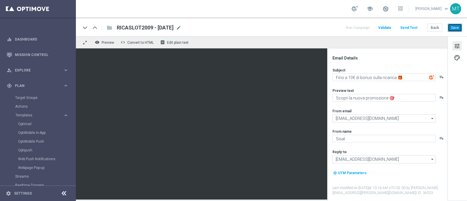
click at [451, 30] on button "Save" at bounding box center [455, 28] width 14 height 8
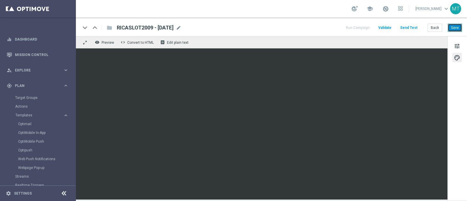
click at [455, 32] on button "Save" at bounding box center [455, 28] width 14 height 8
click at [389, 12] on span at bounding box center [385, 9] width 6 height 6
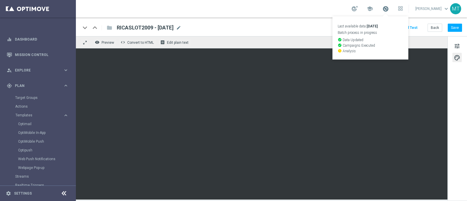
click at [389, 11] on span at bounding box center [385, 9] width 6 height 6
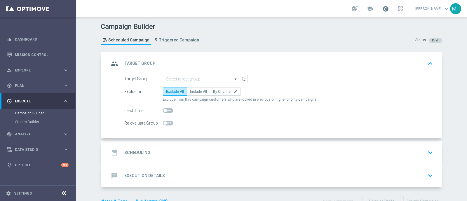
click at [389, 10] on span at bounding box center [385, 9] width 6 height 6
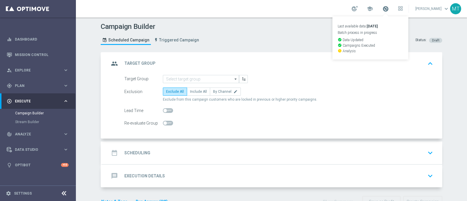
click at [389, 10] on span at bounding box center [385, 9] width 6 height 6
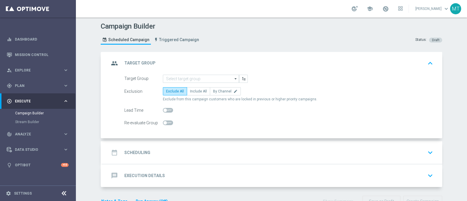
scroll to position [1, 0]
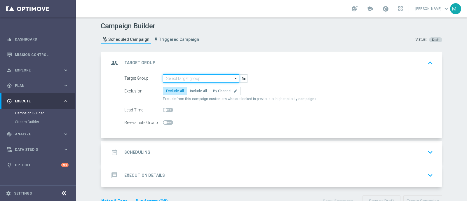
click at [200, 75] on input at bounding box center [201, 78] width 76 height 8
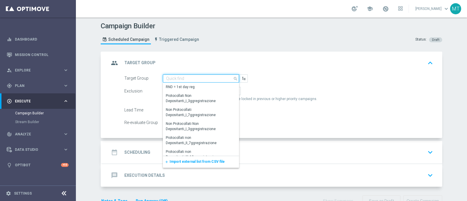
paste input "Talent 1st lotteries & other mpp lm"
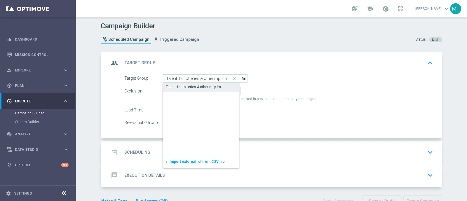
click at [193, 87] on div "Talent 1st lotteries & other mpp lm" at bounding box center [193, 86] width 55 height 5
type input "Talent 1st lotteries & other mpp lm"
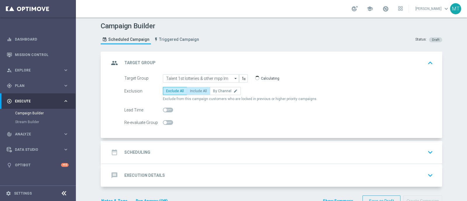
click at [194, 92] on label "Include All" at bounding box center [198, 91] width 23 height 8
click at [194, 92] on input "Include All" at bounding box center [192, 92] width 4 height 4
radio input "true"
click at [166, 110] on span at bounding box center [168, 110] width 10 height 5
click at [166, 110] on input "checkbox" at bounding box center [168, 110] width 10 height 5
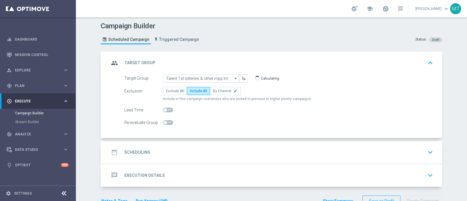
checkbox input "true"
click at [200, 146] on div "date_range Scheduling keyboard_arrow_down" at bounding box center [272, 152] width 340 height 23
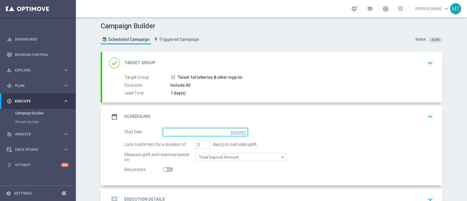
click at [218, 132] on input at bounding box center [205, 132] width 85 height 8
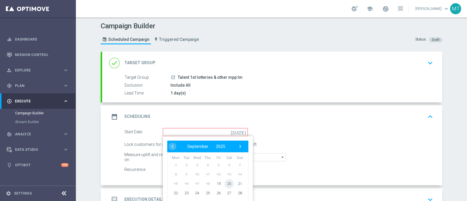
click at [225, 184] on span "20" at bounding box center [228, 183] width 9 height 9
type input "20 Sep 2025"
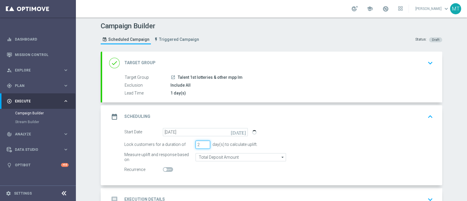
click at [204, 145] on input "2" at bounding box center [202, 145] width 15 height 8
type input "1"
click at [204, 145] on input "1" at bounding box center [202, 145] width 15 height 8
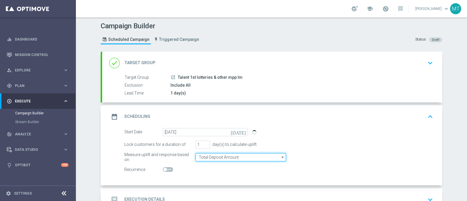
click at [207, 153] on input "Total Deposit Amount" at bounding box center [240, 157] width 90 height 8
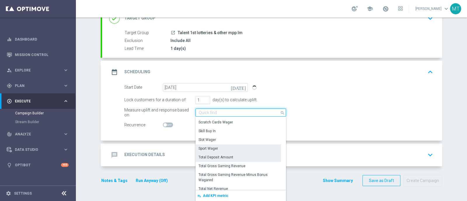
scroll to position [83, 0]
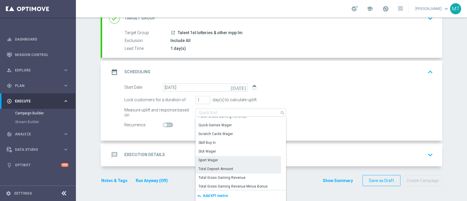
click at [229, 159] on div "Sport Wager" at bounding box center [237, 160] width 85 height 8
type input "Sport Wager"
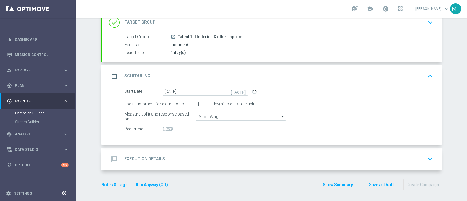
click at [279, 159] on div "message Execution Details keyboard_arrow_down" at bounding box center [272, 158] width 326 height 11
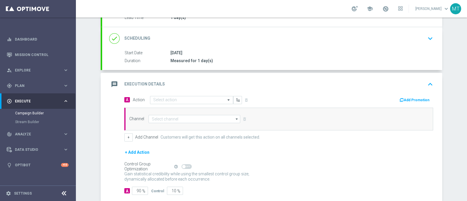
scroll to position [105, 0]
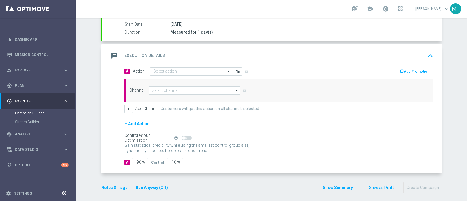
click at [169, 67] on div "Select action" at bounding box center [191, 71] width 83 height 8
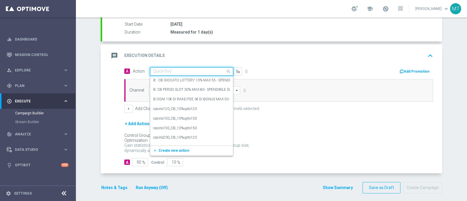
paste input "ogni 20€ ricaricati ricevi 2€ Sport, fino a max 10€ QeL3"
type input "ogni 20€ ricaricati ricevi 2€ Sport, fino a max 10€ QeL3"
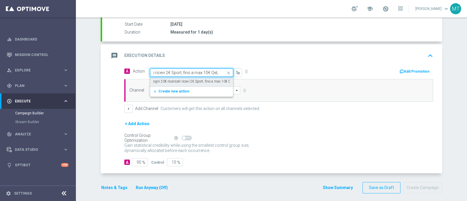
click at [175, 81] on label "ogni 20€ ricaricati ricevi 2€ Sport, fino a max 10€ QeL3" at bounding box center [194, 81] width 83 height 5
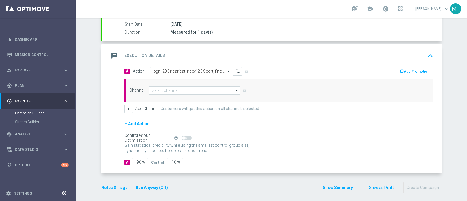
scroll to position [0, 0]
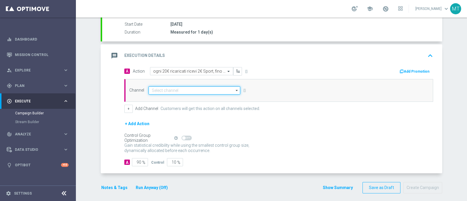
click at [218, 89] on input at bounding box center [195, 90] width 92 height 8
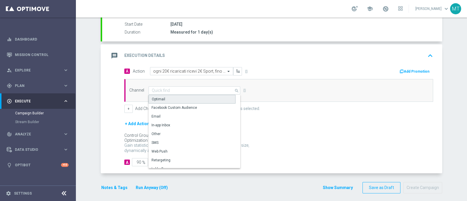
click at [189, 98] on div "Optimail" at bounding box center [192, 99] width 87 height 9
type input "Optimail"
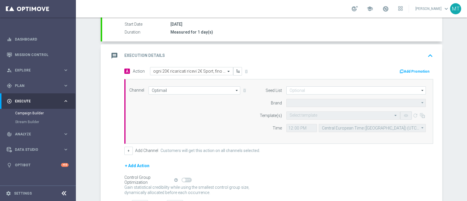
type input "Sisal Marketing"
click at [323, 114] on input "text" at bounding box center [337, 115] width 96 height 5
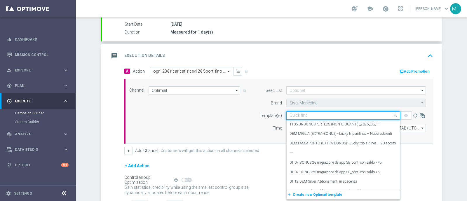
paste input "RICSPORT2009 - 2025-09-20"
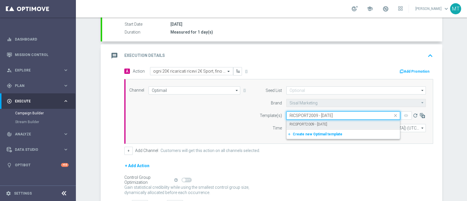
click at [326, 123] on label "RICSPORT2009 - 2025-09-20" at bounding box center [308, 124] width 38 height 5
type input "RICSPORT2009 - 2025-09-20"
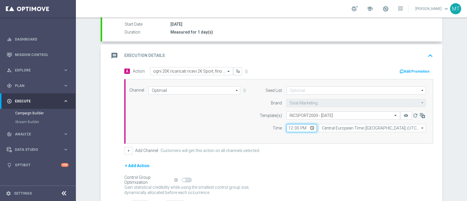
click at [286, 127] on input "12:00" at bounding box center [301, 128] width 31 height 8
type input "11:00"
click at [405, 72] on button "Add Promotion" at bounding box center [415, 71] width 32 height 6
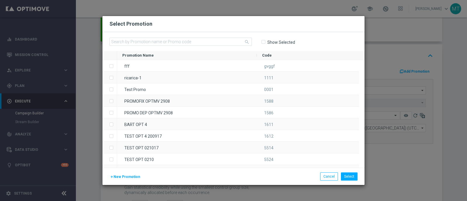
click at [206, 37] on div "search Show Selected" at bounding box center [233, 41] width 262 height 19
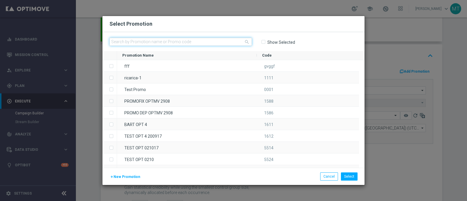
click at [208, 42] on input "text" at bounding box center [180, 42] width 142 height 8
paste input "335092"
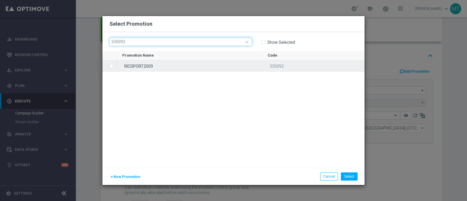
type input "335092"
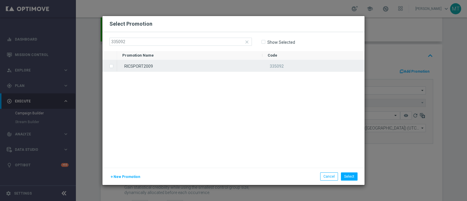
click at [200, 71] on div "RICSPORT2009" at bounding box center [189, 65] width 145 height 11
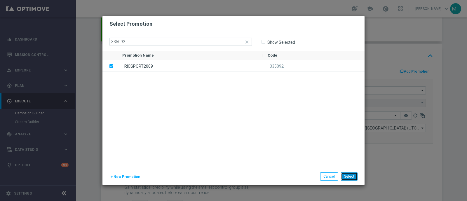
click at [347, 178] on button "Select" at bounding box center [349, 176] width 17 height 8
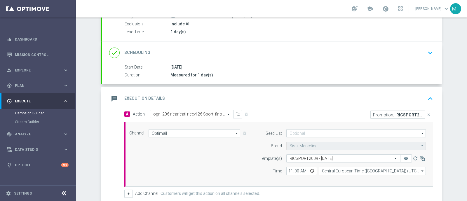
scroll to position [62, 0]
click at [306, 107] on div "message Execution Details keyboard_arrow_up" at bounding box center [272, 98] width 340 height 23
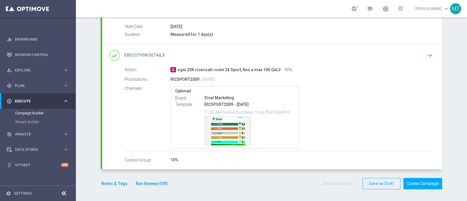
scroll to position [101, 0]
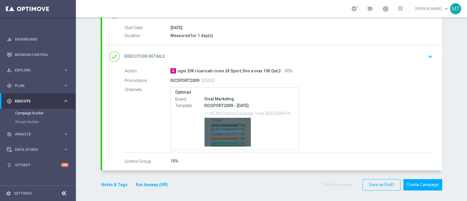
click at [230, 136] on div "Template preview" at bounding box center [228, 132] width 46 height 29
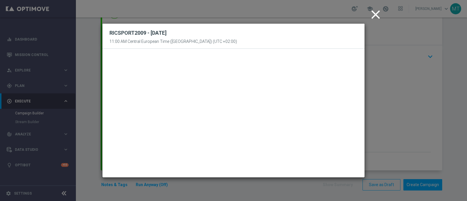
click at [375, 19] on icon "close" at bounding box center [375, 14] width 15 height 15
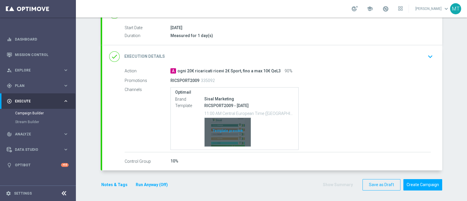
click at [228, 130] on div "Template preview" at bounding box center [228, 132] width 46 height 29
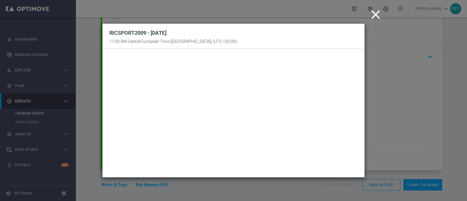
drag, startPoint x: 378, startPoint y: 15, endPoint x: 383, endPoint y: 34, distance: 19.9
click at [378, 15] on icon "close" at bounding box center [375, 14] width 15 height 15
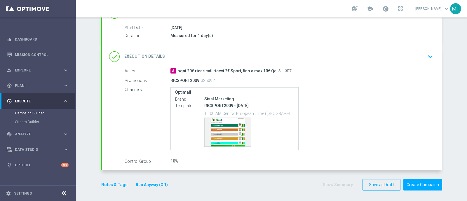
click at [387, 45] on div "done Execution Details keyboard_arrow_down" at bounding box center [272, 56] width 340 height 23
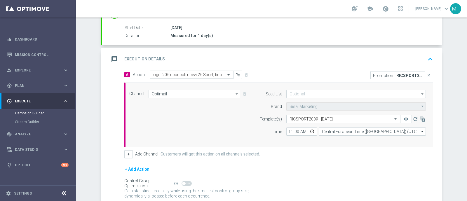
click at [378, 43] on div "Start Date 20 Sep 2025 Duration Measured for 1 day(s) Start Date 20 Sep 2025 to…" at bounding box center [272, 35] width 340 height 20
click at [377, 48] on div "message Execution Details keyboard_arrow_up" at bounding box center [272, 59] width 340 height 23
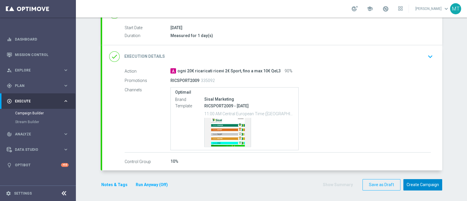
click at [413, 183] on button "Create Campaign" at bounding box center [422, 184] width 39 height 11
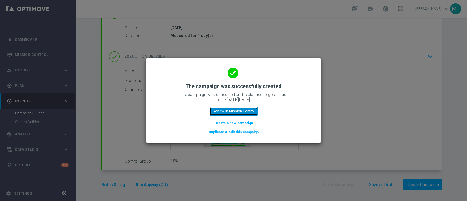
click at [242, 107] on button "Review in Mission Control" at bounding box center [233, 111] width 48 height 8
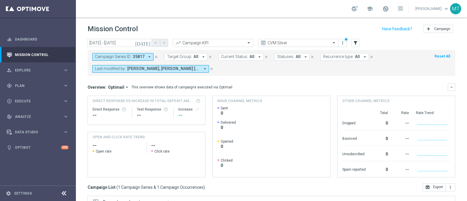
click at [155, 56] on icon "close" at bounding box center [156, 57] width 4 height 4
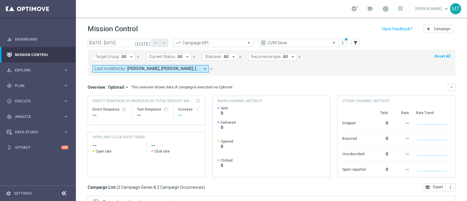
scroll to position [102, 0]
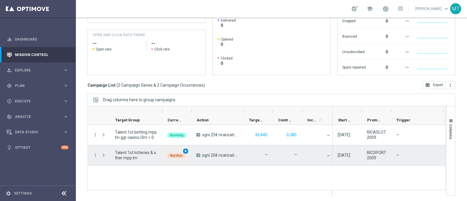
click at [184, 151] on span "play_arrow" at bounding box center [186, 151] width 4 height 4
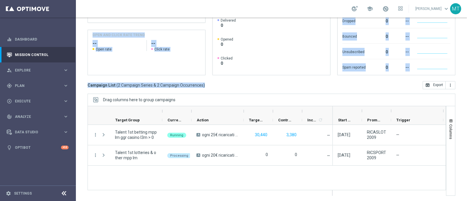
scroll to position [0, 0]
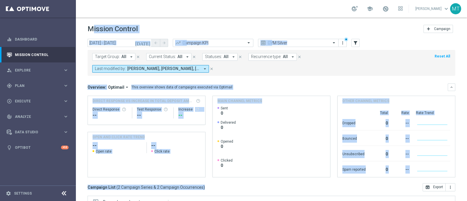
drag, startPoint x: 204, startPoint y: 88, endPoint x: 70, endPoint y: -44, distance: 187.9
click at [70, 0] on html "equalizer Dashboard Mission Control" at bounding box center [233, 100] width 467 height 201
click at [85, 90] on div "today 20 Sep 2025 - 20 Sep 2025 arrow_back arrow_forward Campaign KPI trending_…" at bounding box center [271, 117] width 391 height 157
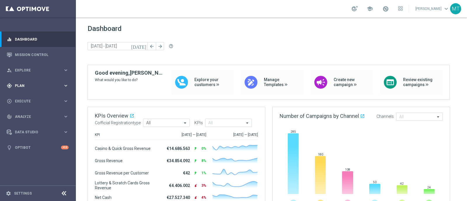
click at [26, 88] on div "gps_fixed Plan keyboard_arrow_right" at bounding box center [37, 85] width 75 height 15
click at [28, 116] on span "Templates" at bounding box center [36, 115] width 42 height 4
click at [29, 124] on link "Optimail" at bounding box center [39, 124] width 43 height 5
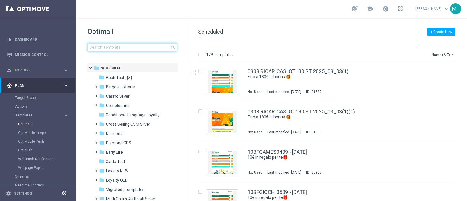
click at [127, 51] on input at bounding box center [132, 47] width 89 height 8
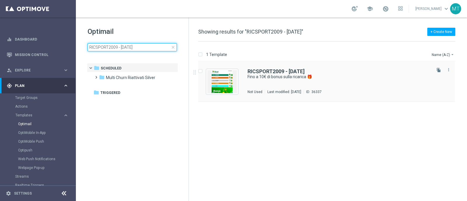
type input "RICSPORT2009 - 2025-09-20"
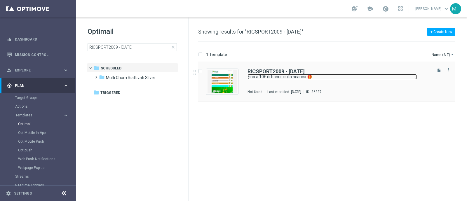
click at [274, 76] on link "Fino a 10€ di bonus sulla ricarica 🎁" at bounding box center [331, 77] width 169 height 6
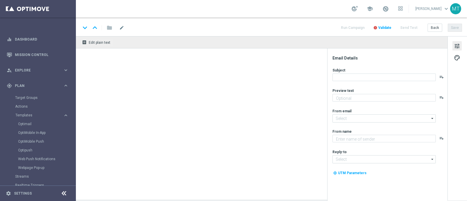
type textarea "Scopri la nuova promozione 🎯"
type input "newsletter@comunicazioni.sisal.it"
type textarea "Sisal"
type input "info@sisal.it"
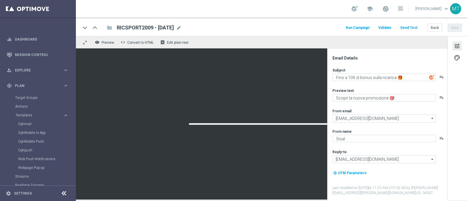
click at [389, 12] on link at bounding box center [386, 8] width 8 height 9
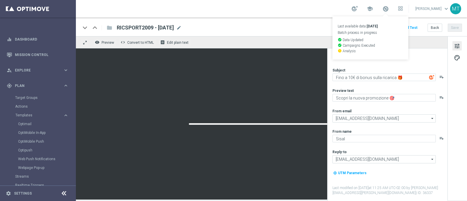
click at [389, 12] on link "Last available data: 18 Sep 2025 Batch process in progress check_circle Data Up…" at bounding box center [386, 8] width 8 height 9
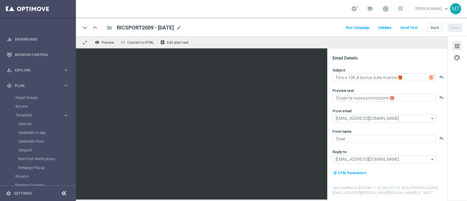
click at [389, 5] on link at bounding box center [386, 8] width 8 height 9
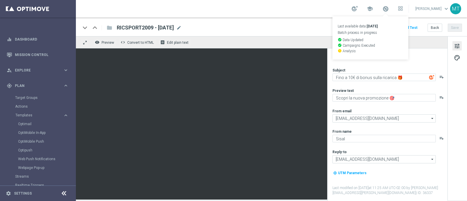
click at [389, 5] on link "Last available data: 18 Sep 2025 Batch process in progress check_circle Data Up…" at bounding box center [386, 8] width 8 height 9
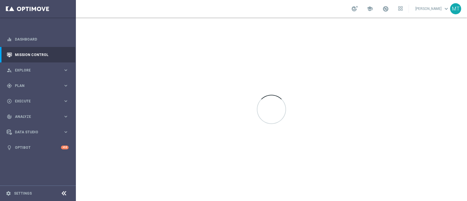
click at [387, 10] on div "school" at bounding box center [377, 9] width 51 height 10
click at [389, 10] on span at bounding box center [385, 9] width 6 height 6
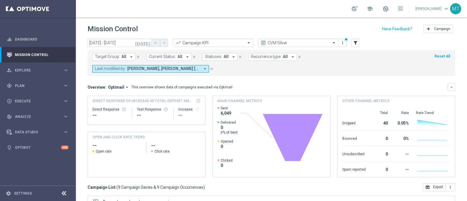
click at [147, 41] on icon "[DATE]" at bounding box center [143, 42] width 16 height 5
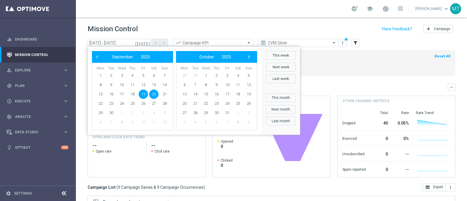
click at [150, 95] on span "20" at bounding box center [153, 94] width 9 height 9
click at [153, 94] on span "20" at bounding box center [153, 94] width 9 height 9
click at [153, 94] on div "Overview: Optimail arrow_drop_down This overview shows data of campaigns execut…" at bounding box center [272, 130] width 368 height 94
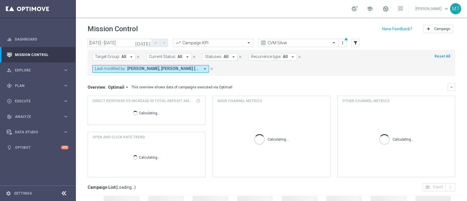
type input "[DATE] - [DATE]"
